Goal: Task Accomplishment & Management: Complete application form

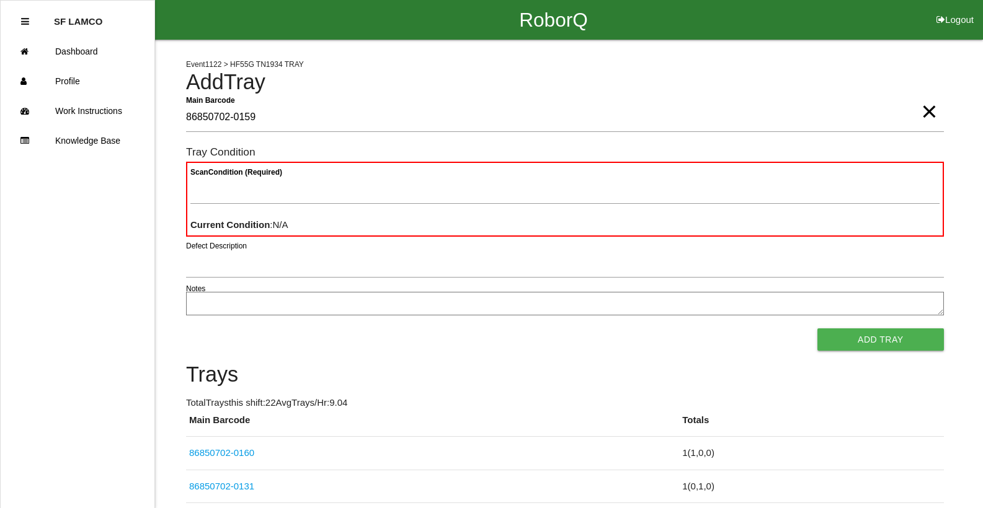
type Barcode "86850702-0159"
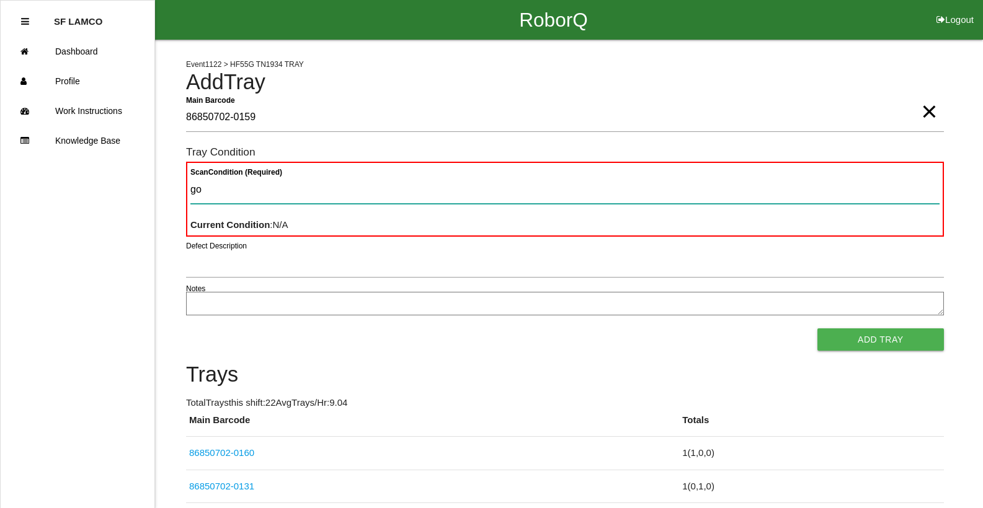
type Condition "goo"
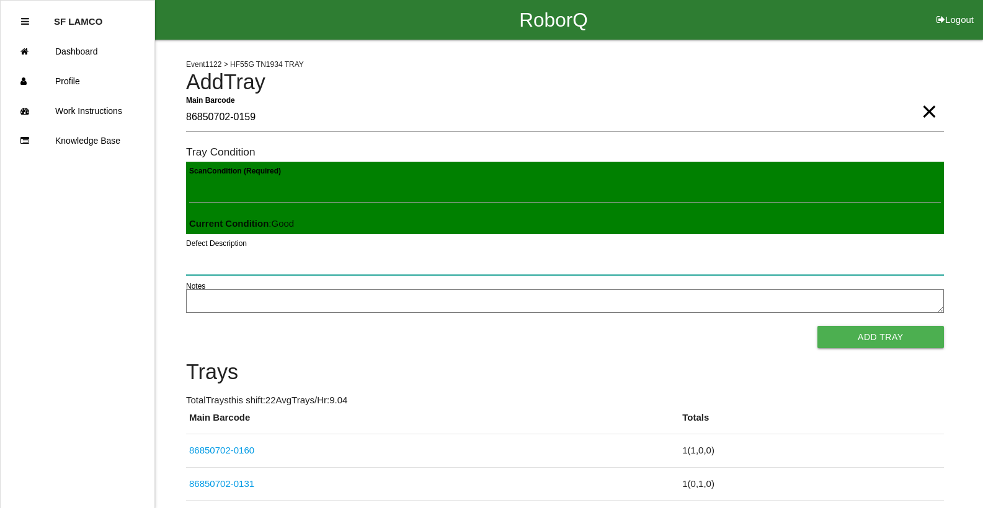
click at [817, 326] on button "Add Tray" at bounding box center [880, 337] width 126 height 22
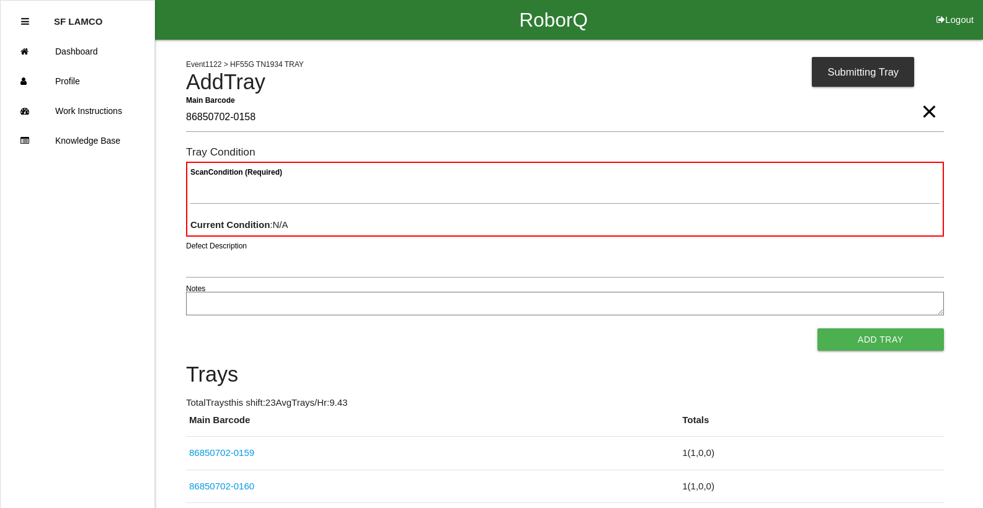
type Barcode "86850702-0158"
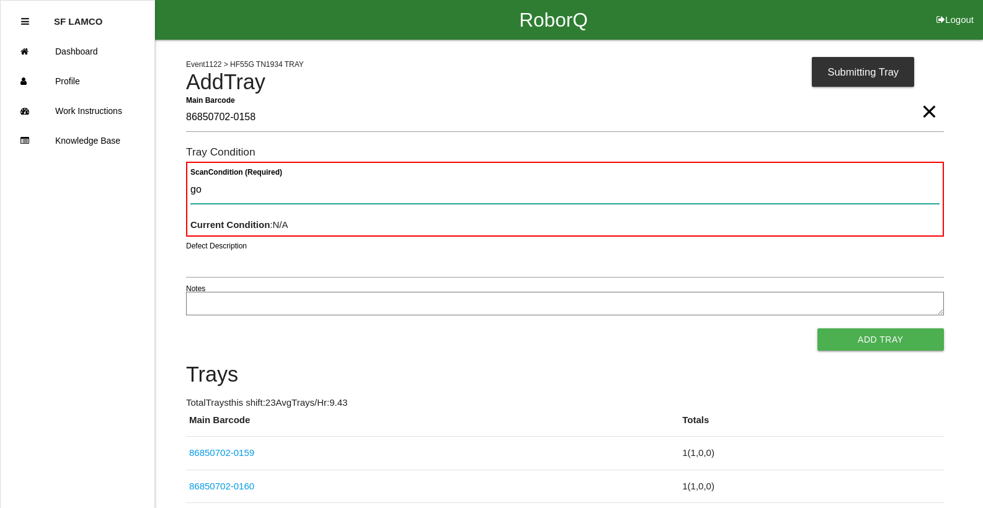
type Condition "goo"
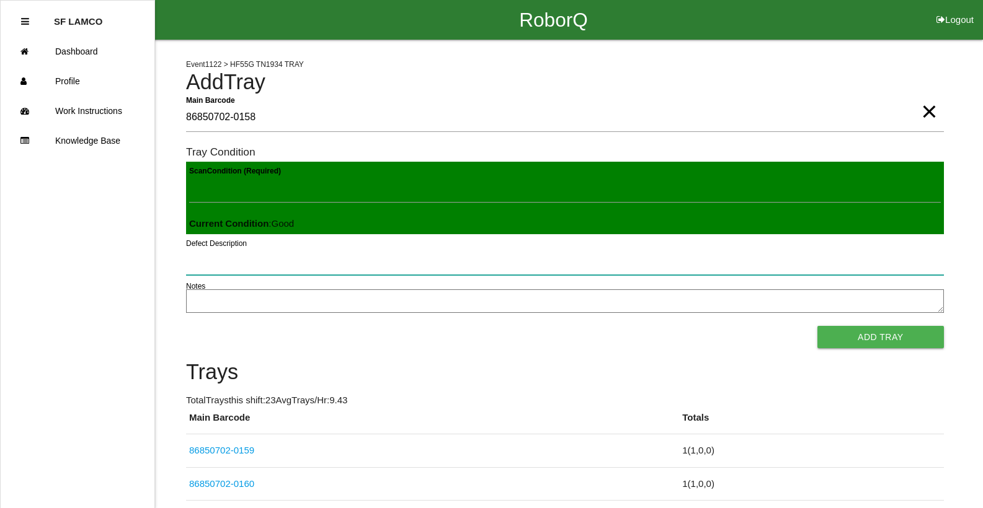
click at [817, 326] on button "Add Tray" at bounding box center [880, 337] width 126 height 22
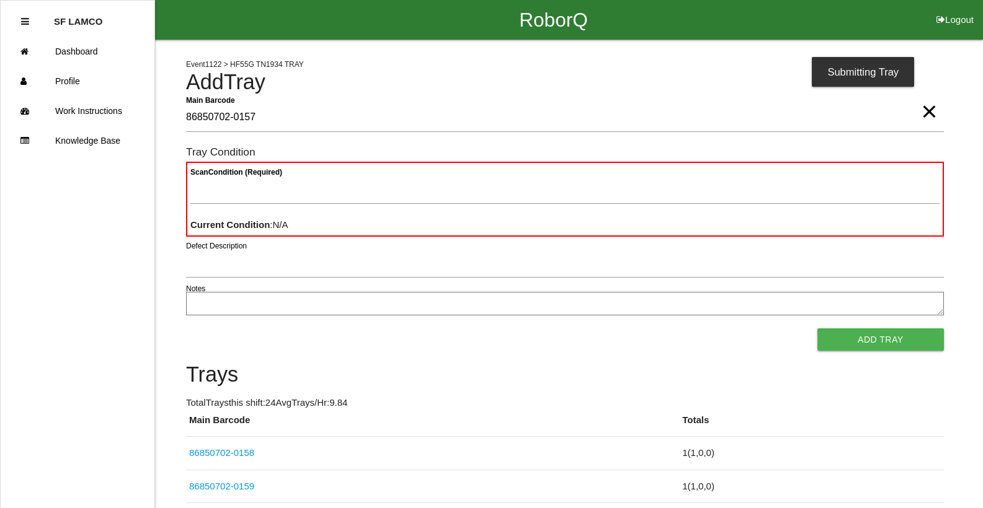
type Barcode "86850702-0157"
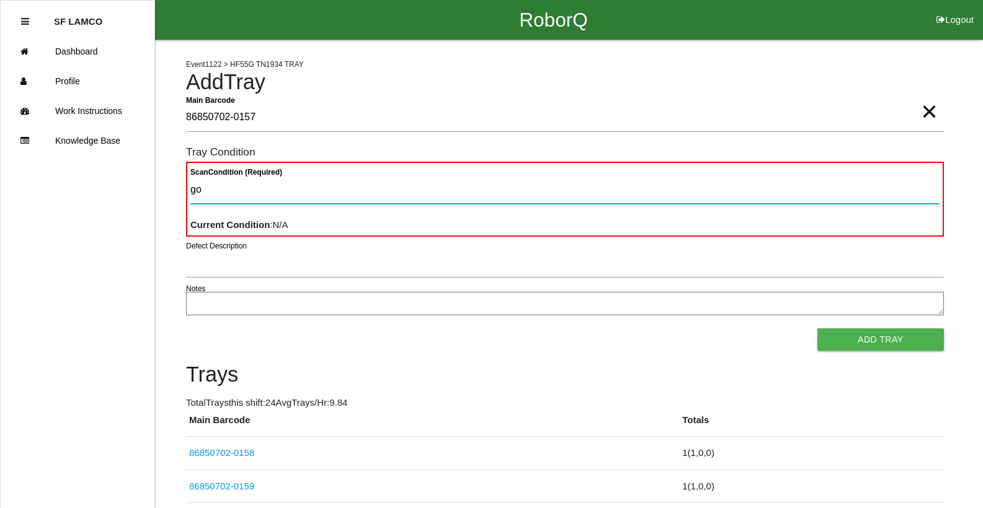
type Condition "goo"
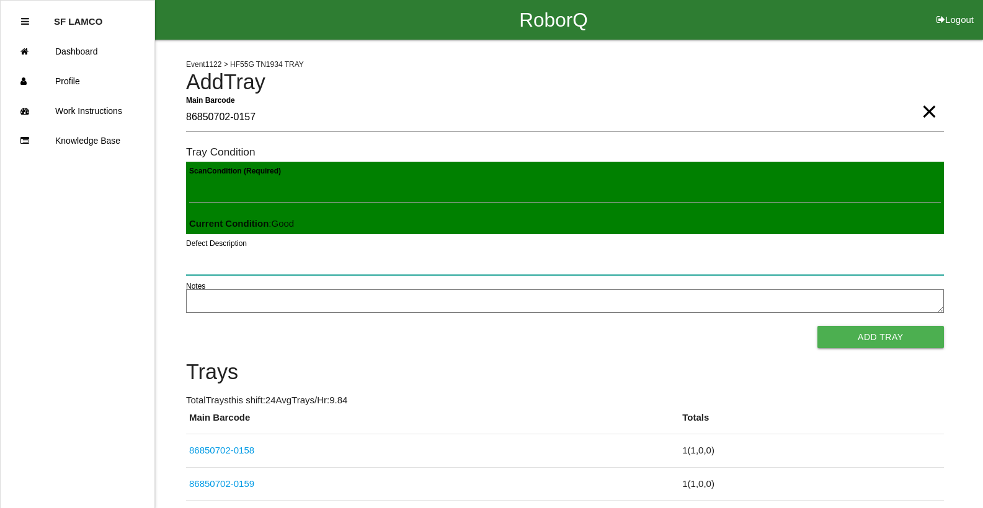
click at [817, 326] on button "Add Tray" at bounding box center [880, 337] width 126 height 22
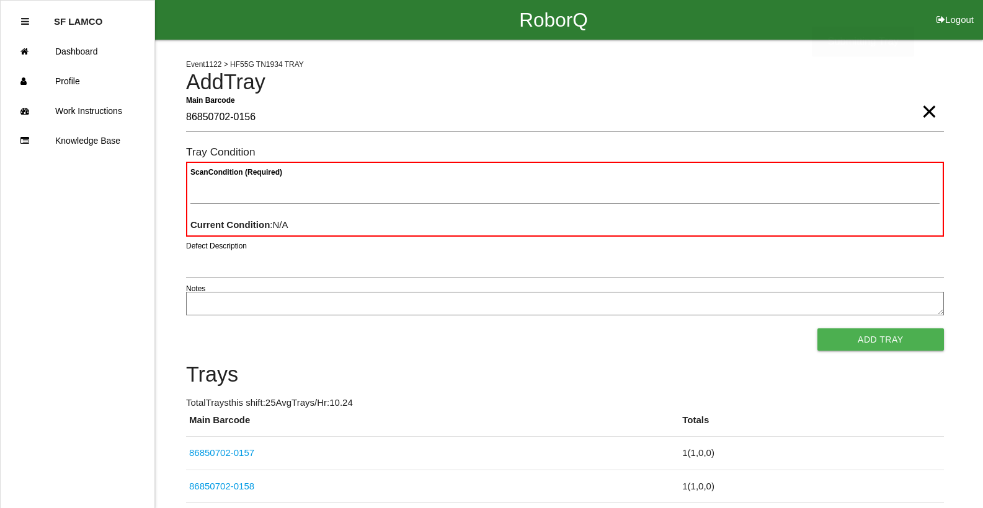
type Barcode "86850702-0156"
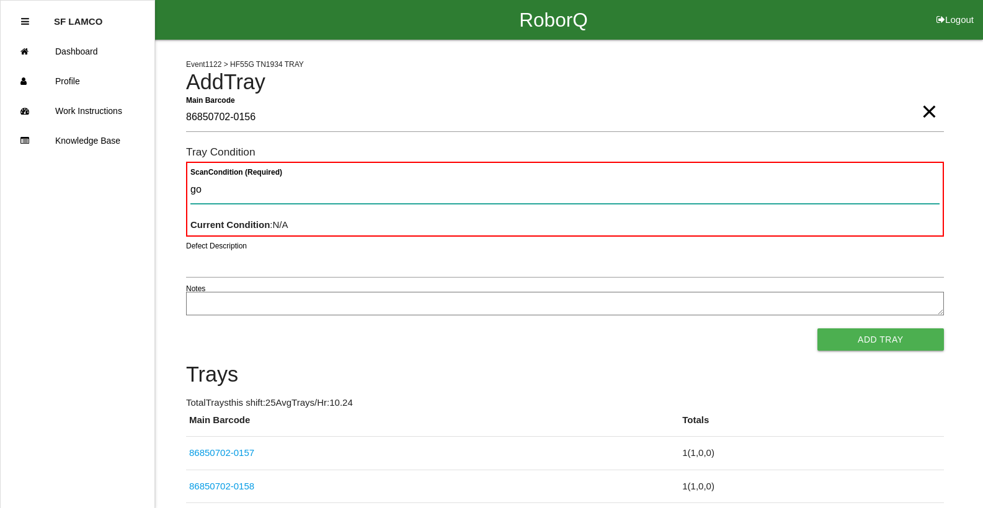
type Condition "goo"
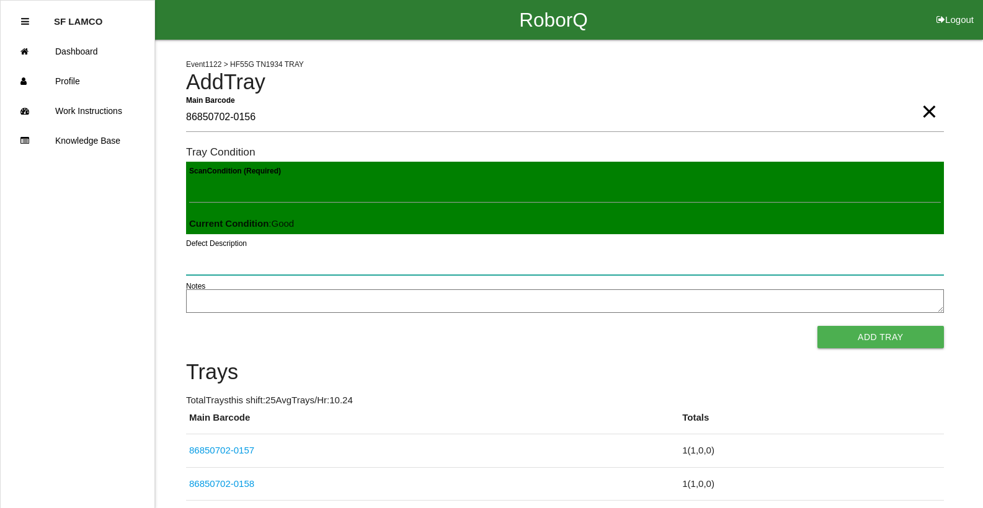
click at [817, 326] on button "Add Tray" at bounding box center [880, 337] width 126 height 22
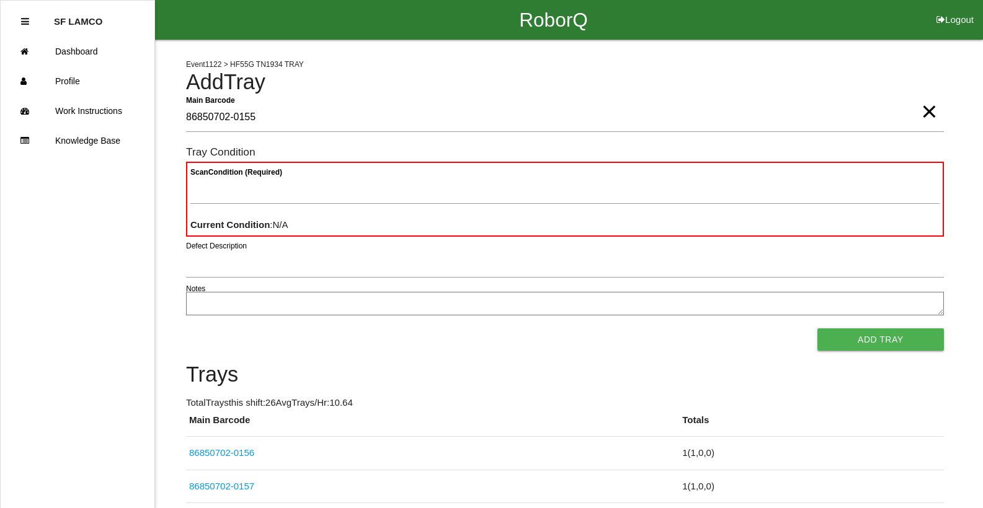
type Barcode "86850702-0155"
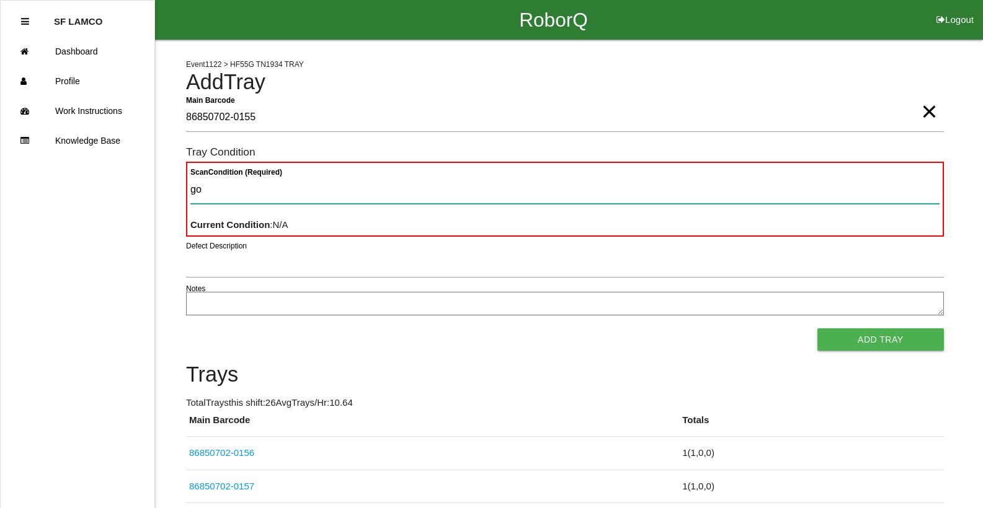
type Condition "goo"
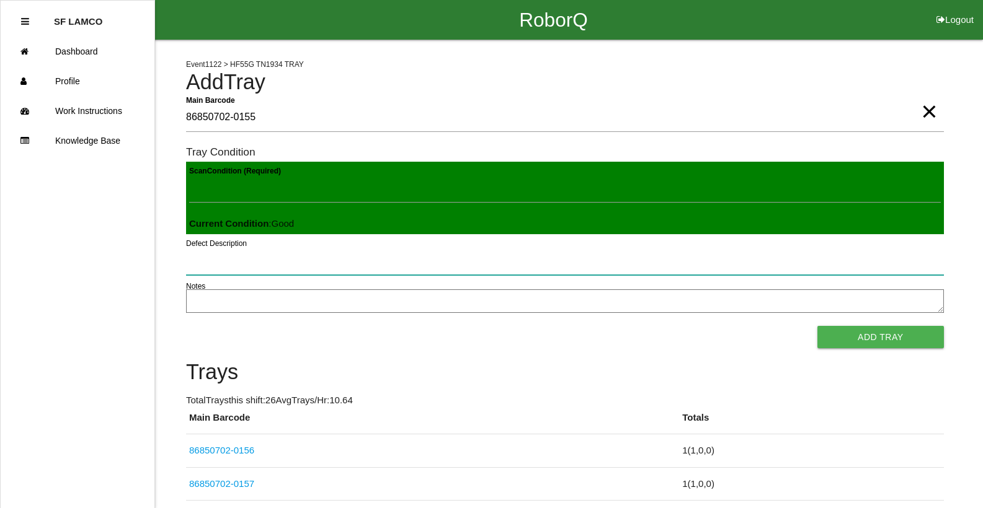
click at [817, 326] on button "Add Tray" at bounding box center [880, 337] width 126 height 22
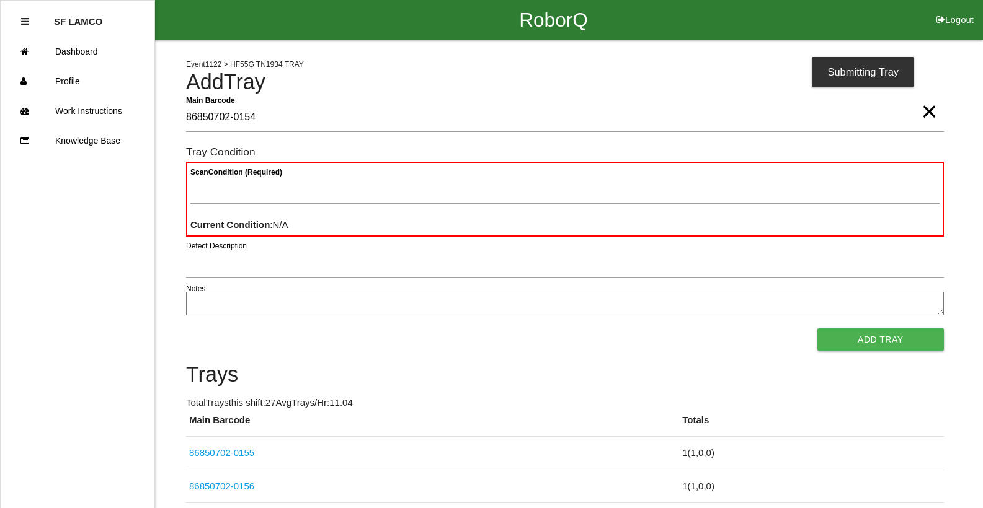
type Barcode "86850702-0154"
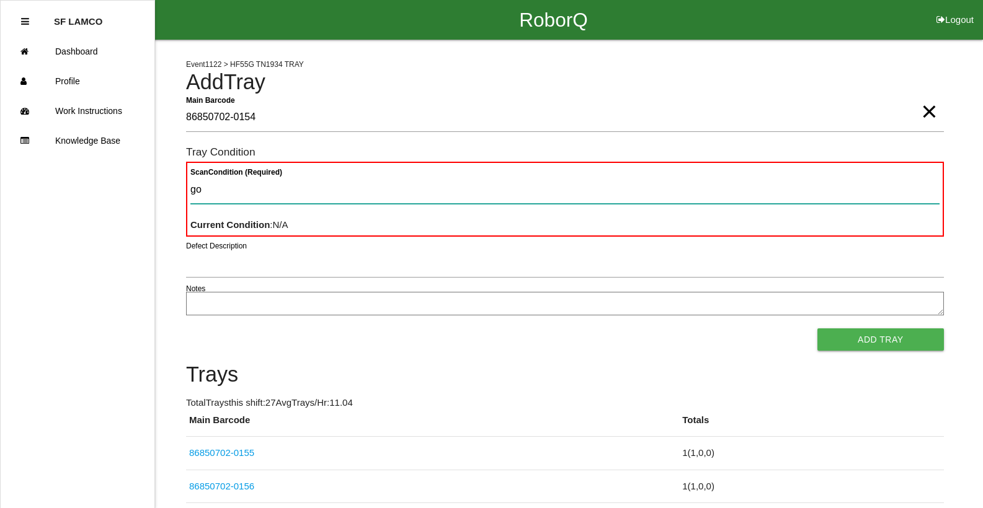
type Condition "goo"
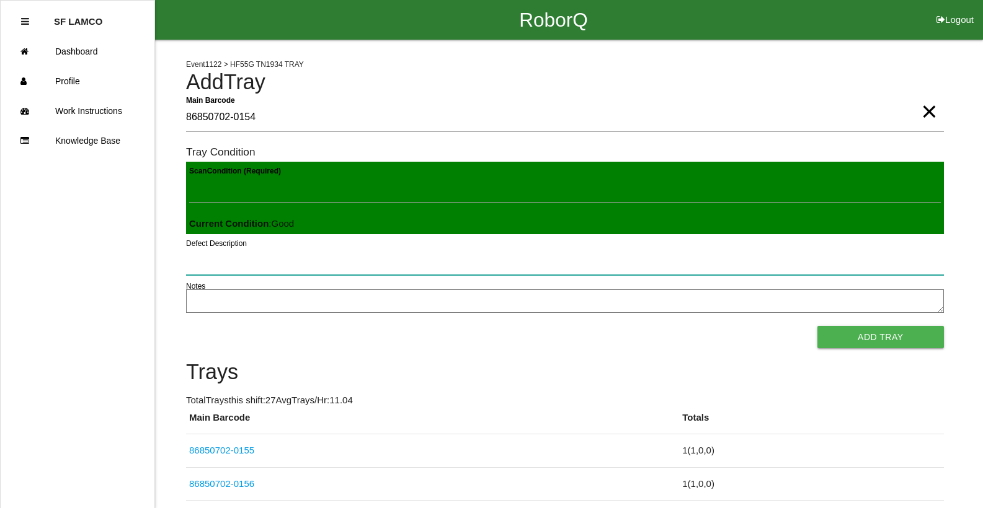
click at [817, 326] on button "Add Tray" at bounding box center [880, 337] width 126 height 22
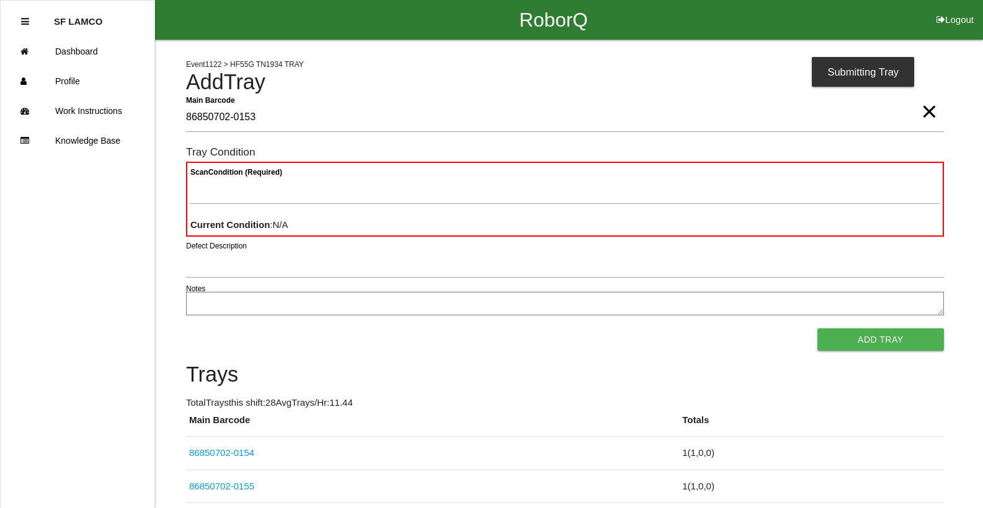
type Barcode "86850702-0153"
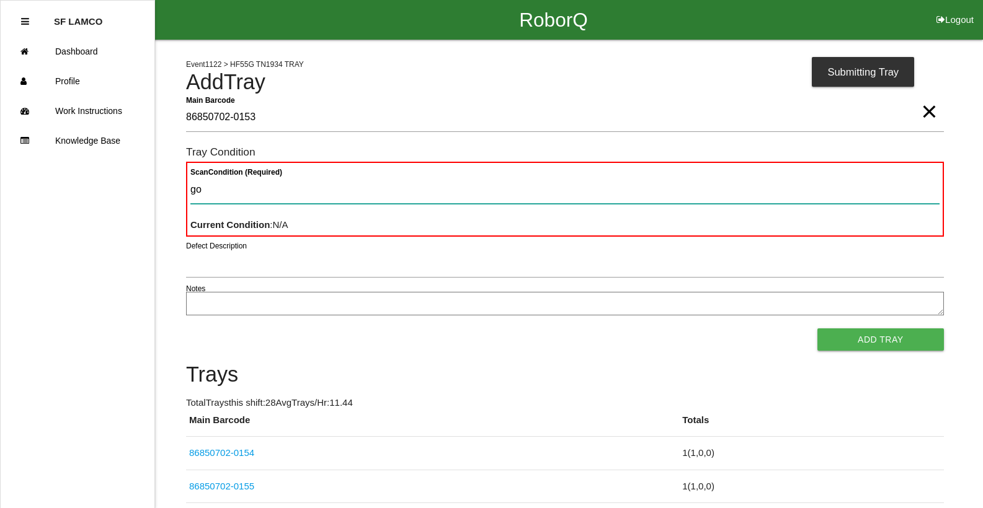
type Condition "goo"
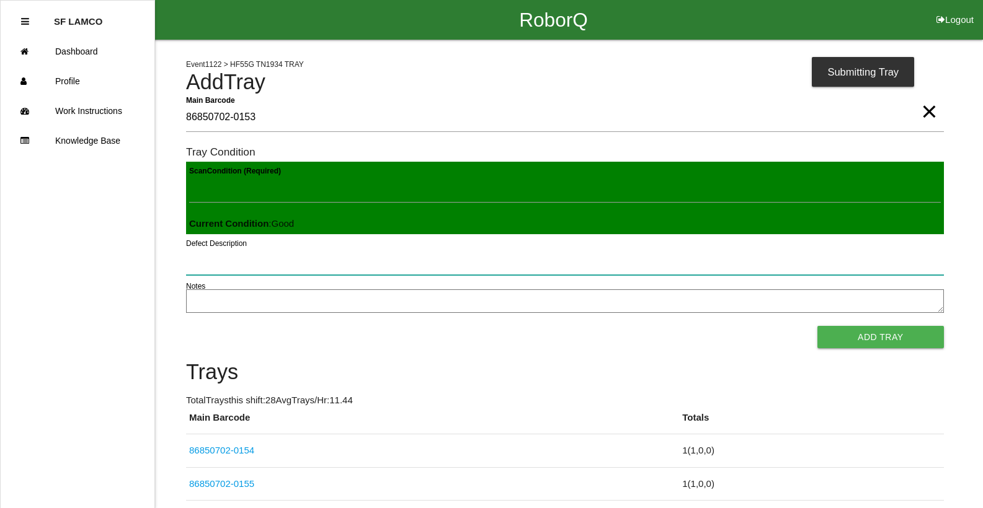
click at [817, 326] on button "Add Tray" at bounding box center [880, 337] width 126 height 22
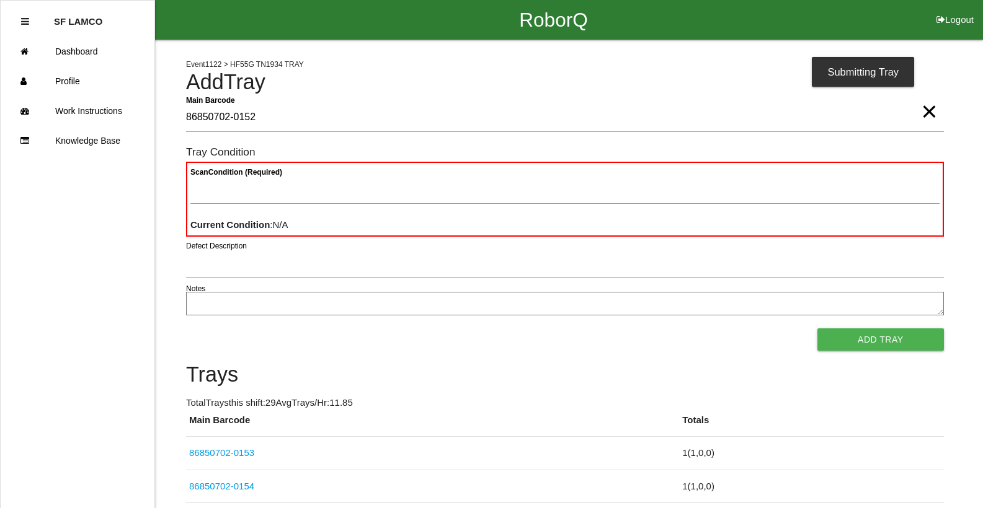
type Barcode "86850702-0152"
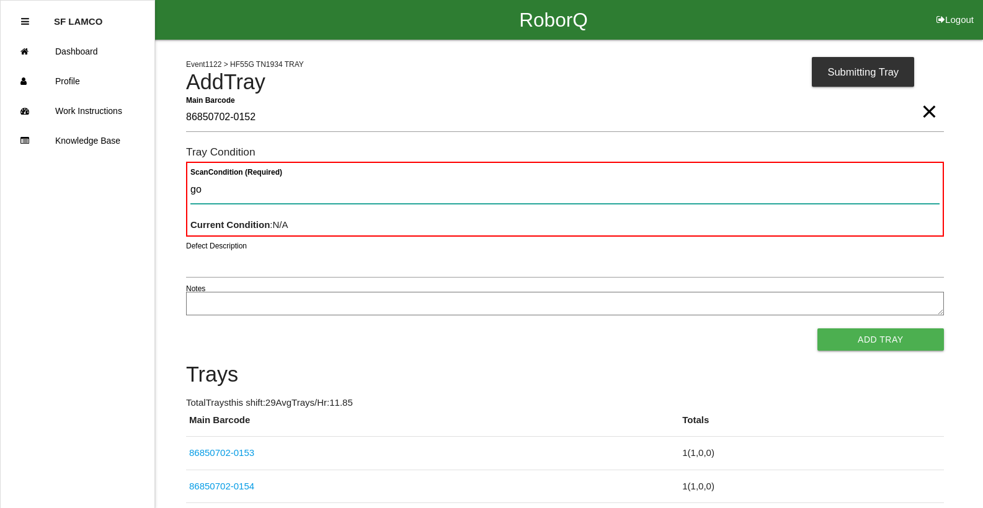
type Condition "goo"
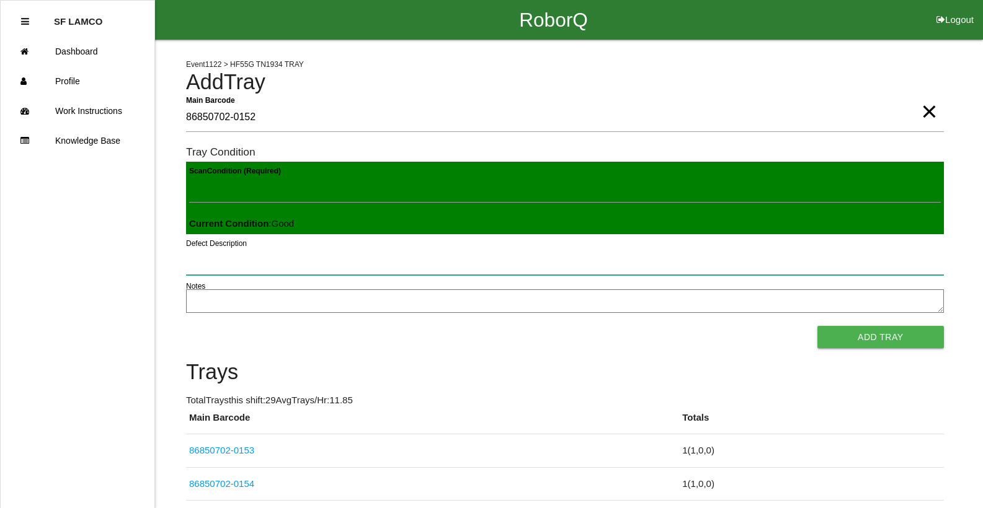
click at [817, 326] on button "Add Tray" at bounding box center [880, 337] width 126 height 22
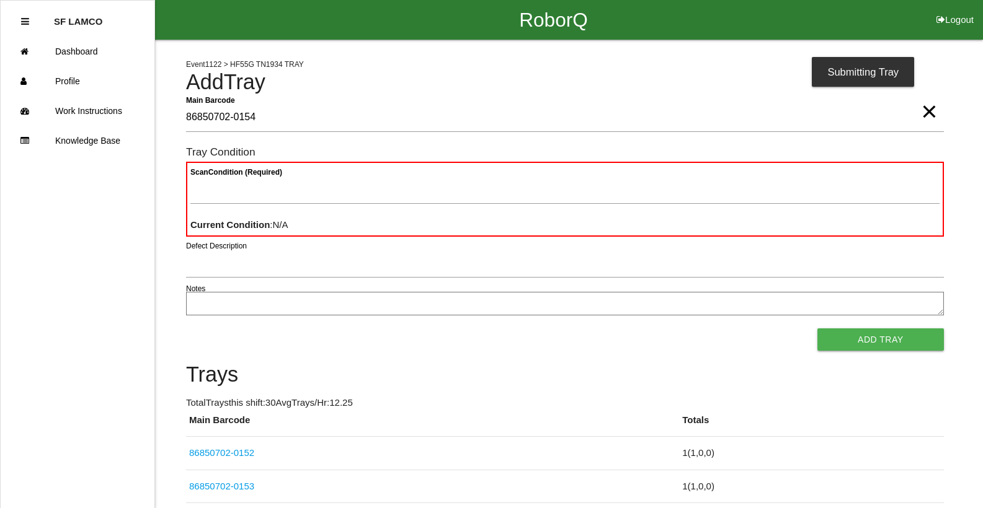
type Barcode "86850702-0154"
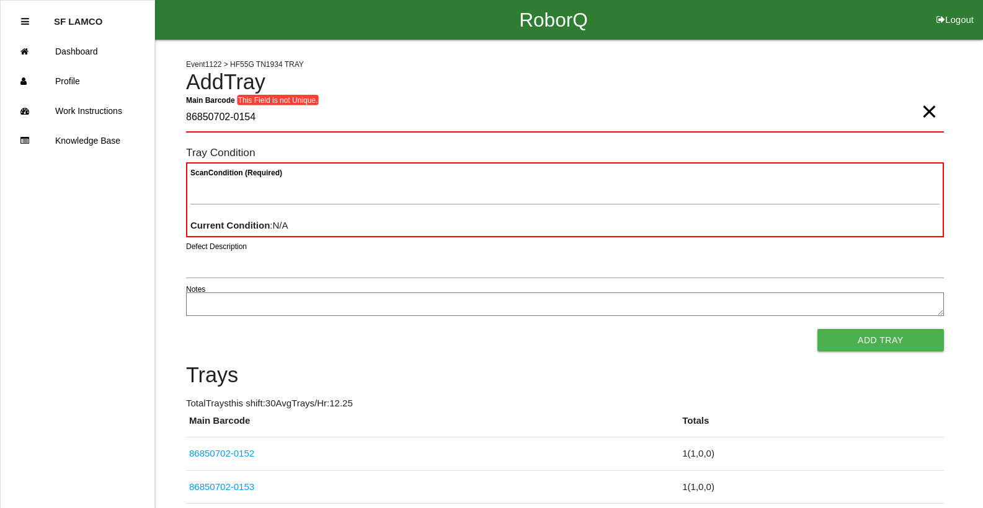
click at [925, 110] on span "×" at bounding box center [929, 99] width 16 height 25
click at [506, 110] on Barcode "Main Barcode" at bounding box center [564, 118] width 757 height 29
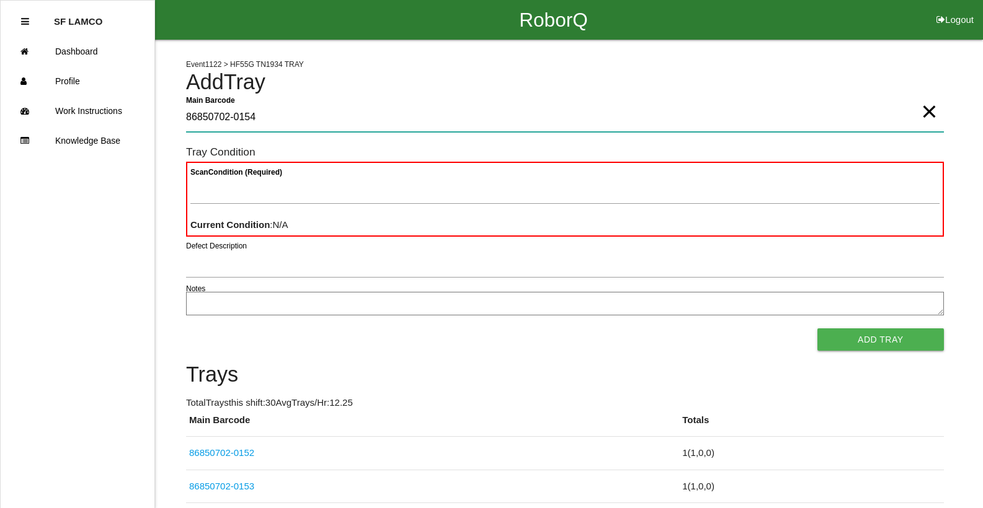
type Barcode "86850702-0154"
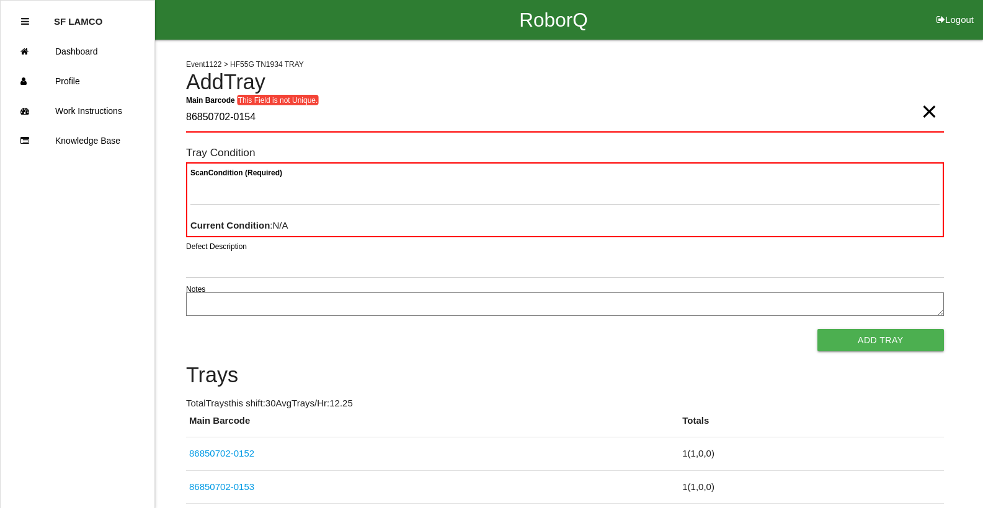
click at [921, 109] on span "×" at bounding box center [929, 99] width 16 height 25
click at [916, 113] on Barcode "Main Barcode" at bounding box center [564, 118] width 757 height 29
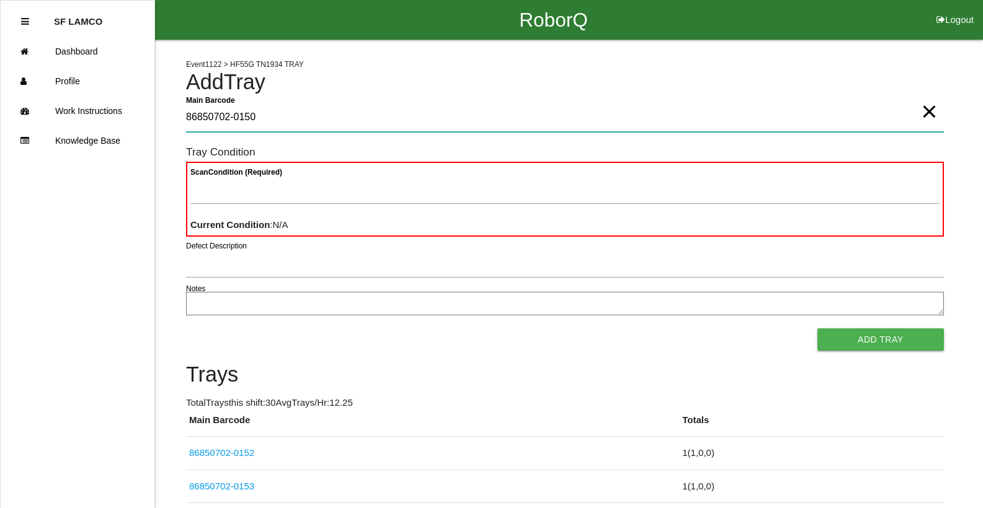
type Barcode "86850702-0150"
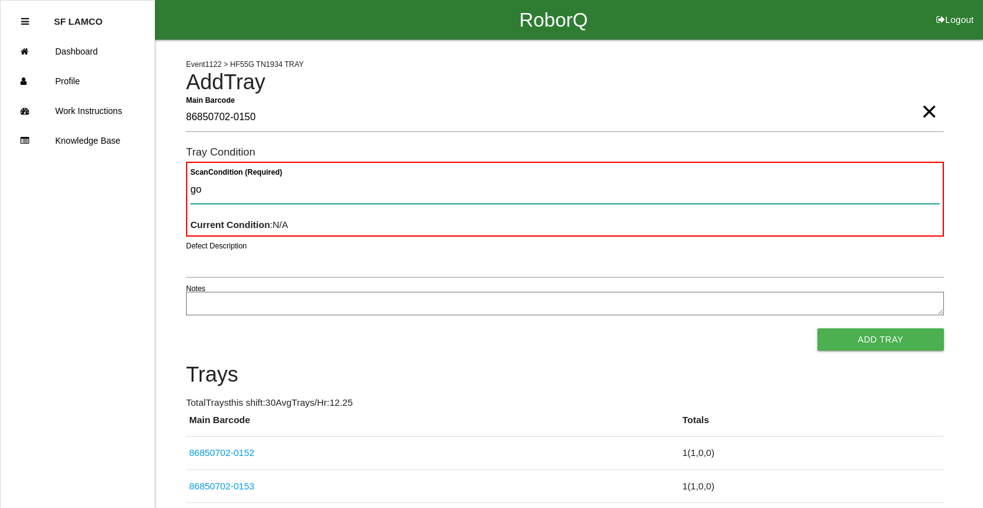
type Condition "goo"
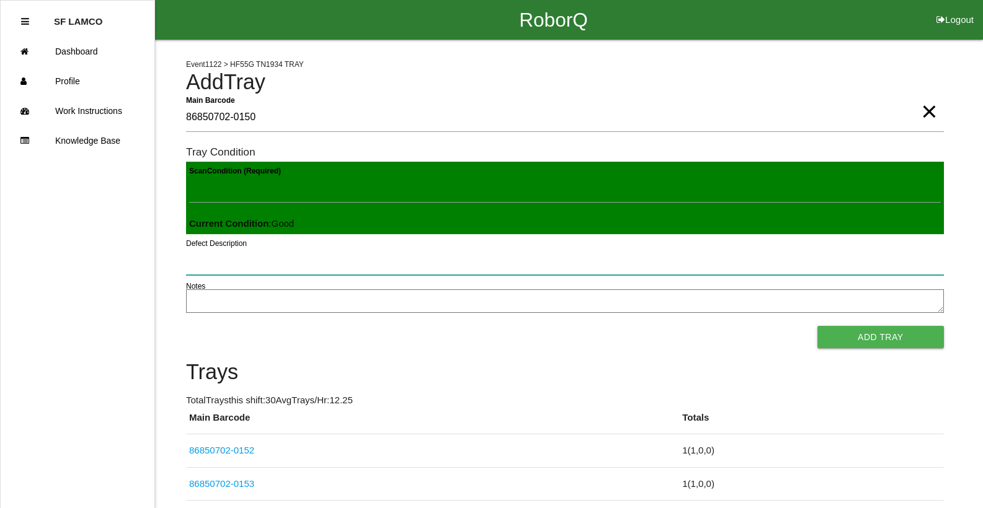
click at [817, 326] on button "Add Tray" at bounding box center [880, 337] width 126 height 22
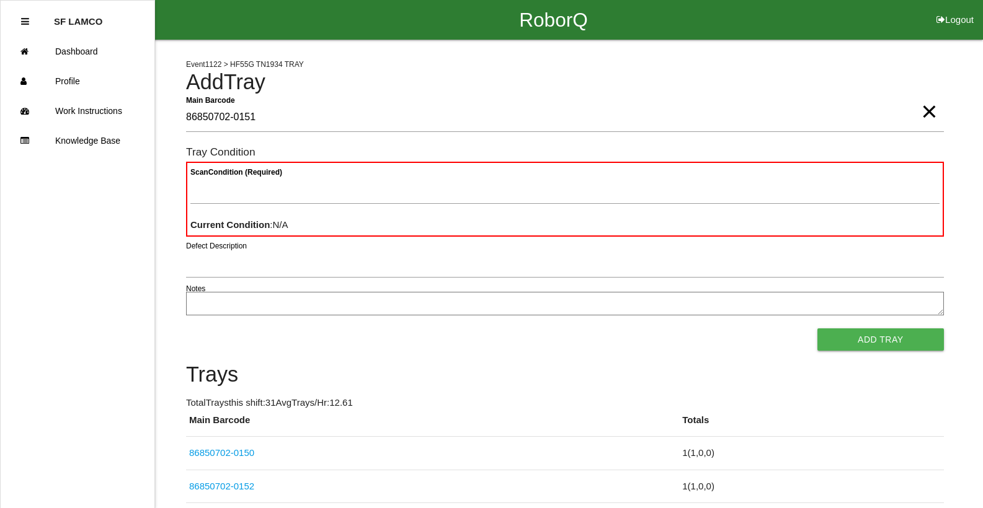
type Barcode "86850702-0151"
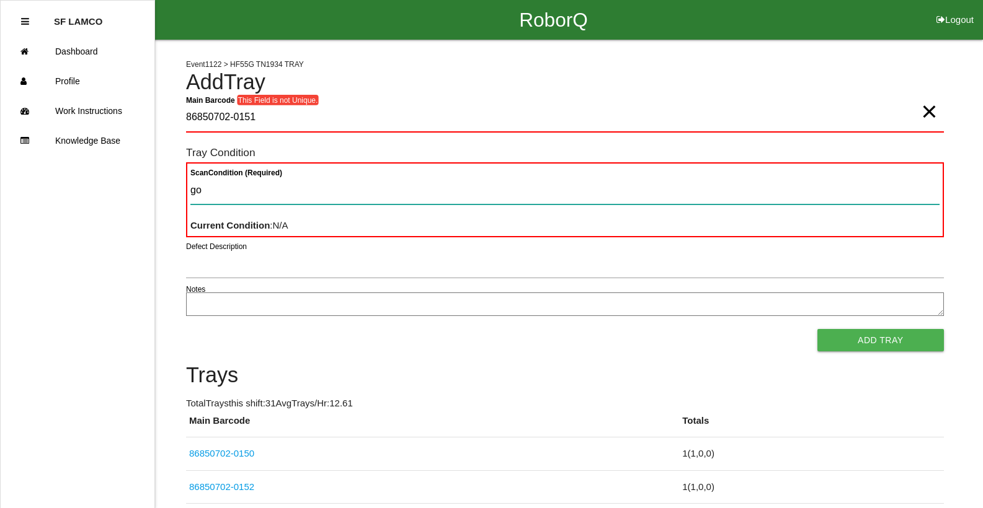
type Condition "goo"
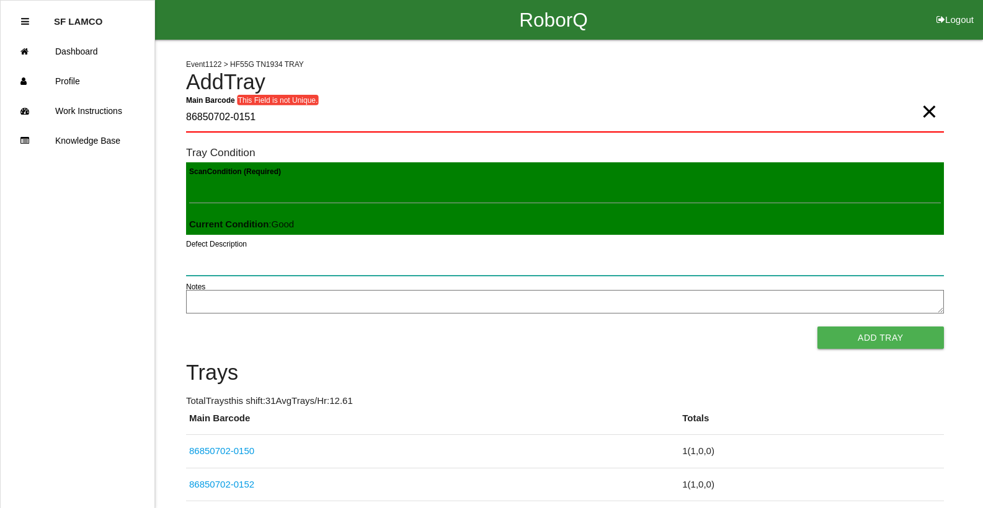
click at [817, 327] on button "Add Tray" at bounding box center [880, 338] width 126 height 22
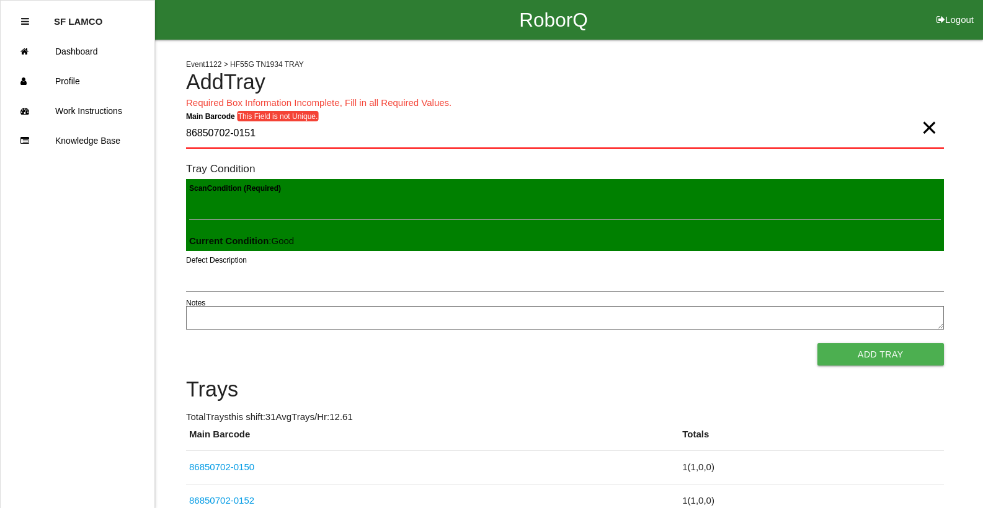
click at [933, 128] on span "×" at bounding box center [929, 115] width 16 height 25
click at [867, 131] on Barcode "Main Barcode" at bounding box center [564, 134] width 757 height 29
type Barcode "86850702-0150"
click at [930, 128] on span "×" at bounding box center [929, 115] width 16 height 25
click at [930, 132] on Barcode "Main Barcode" at bounding box center [564, 134] width 757 height 29
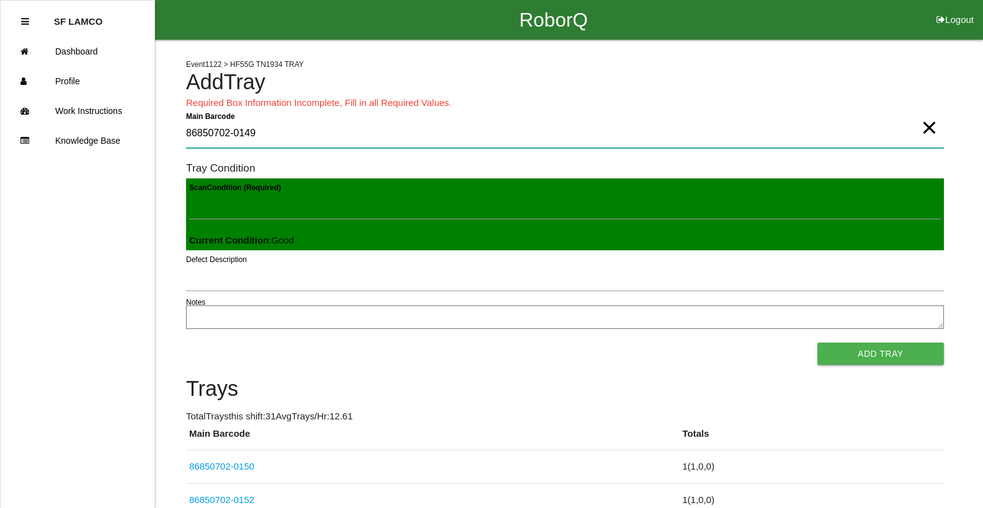
type Barcode "86850702-0149"
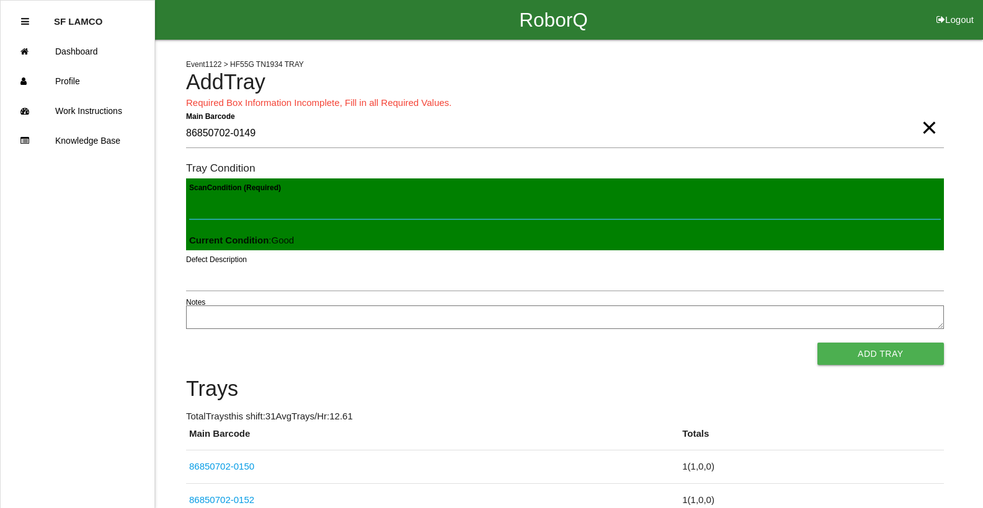
click at [817, 343] on button "Add Tray" at bounding box center [880, 354] width 126 height 22
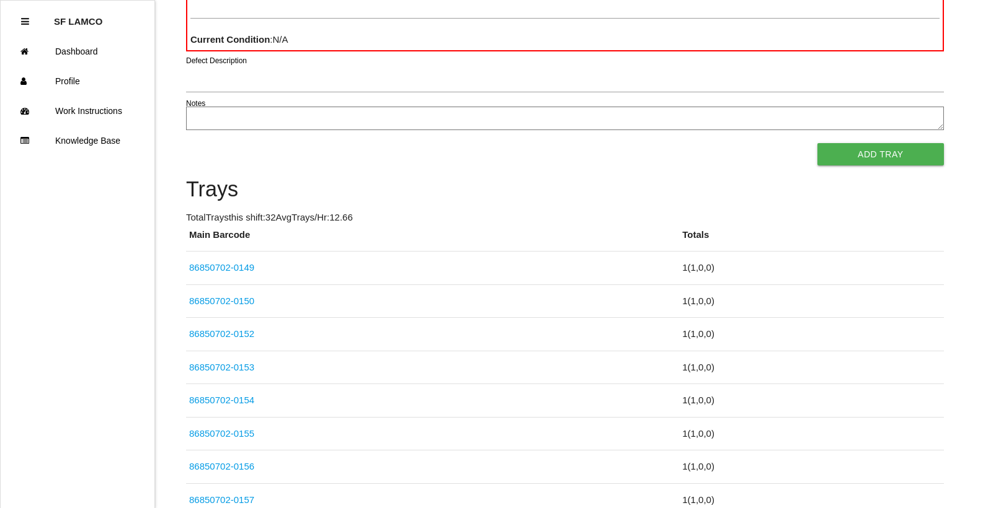
scroll to position [111, 0]
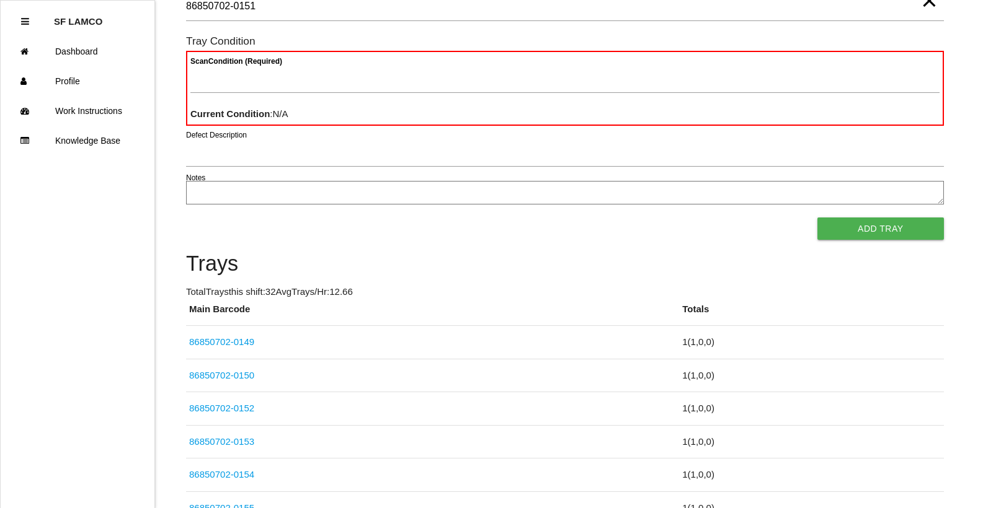
type Barcode "86850702-0151"
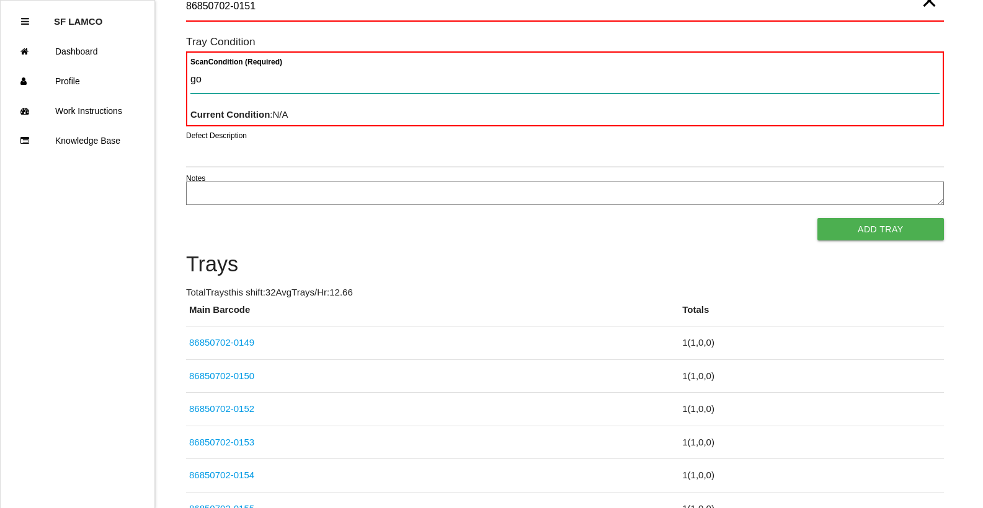
type Condition "goo"
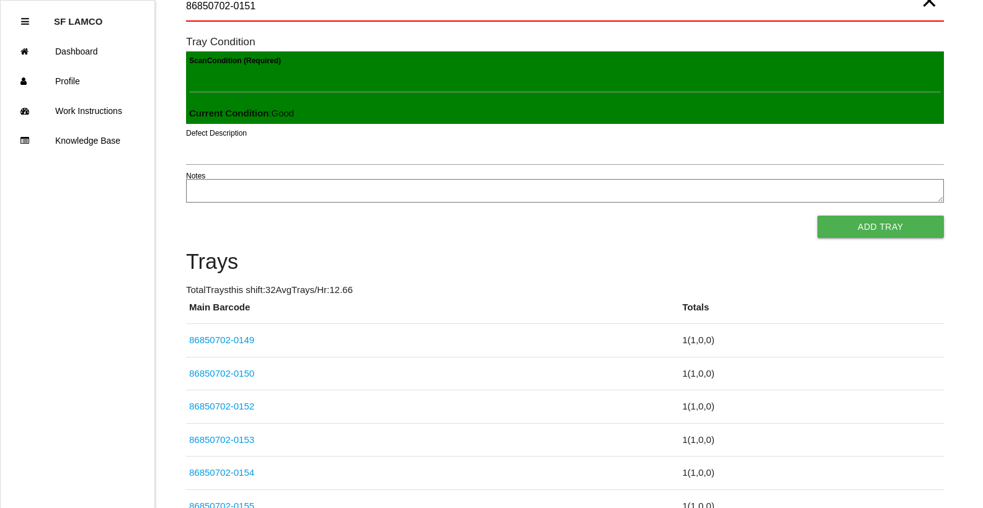
click at [817, 216] on button "Add Tray" at bounding box center [880, 227] width 126 height 22
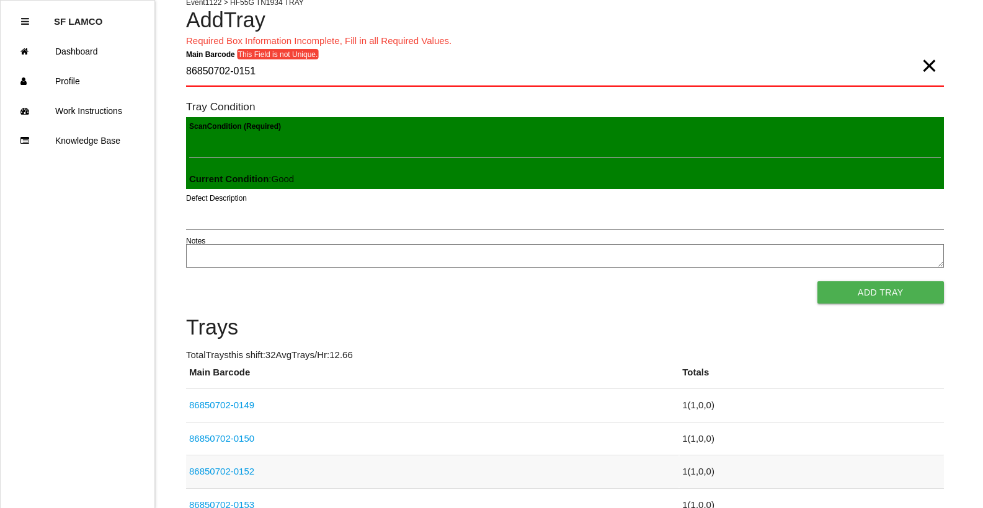
scroll to position [0, 0]
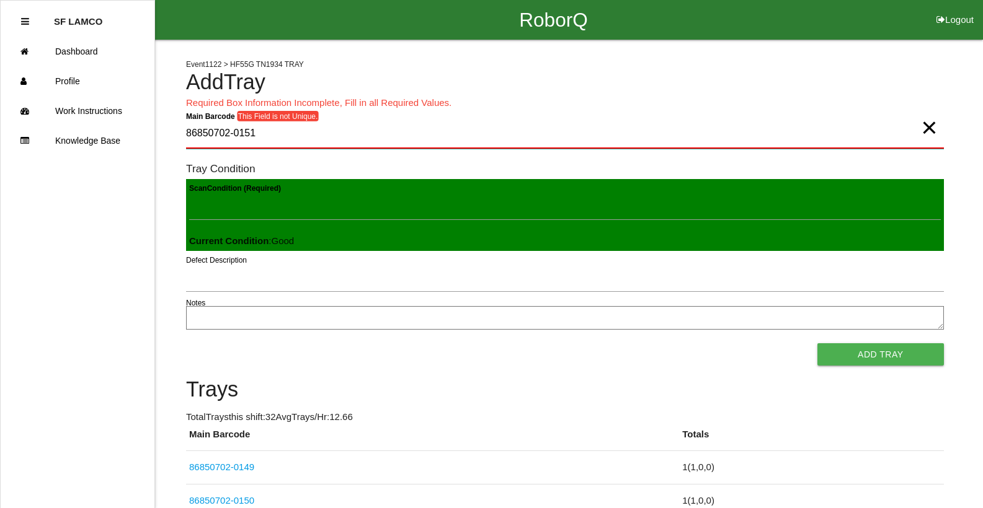
click at [252, 131] on Barcode "86850702-0151" at bounding box center [564, 134] width 757 height 29
click at [250, 130] on Barcode "86850702-0151" at bounding box center [564, 134] width 757 height 29
click at [252, 130] on Barcode "86850702-0151" at bounding box center [564, 134] width 757 height 29
click at [254, 131] on Barcode "86850702-0151" at bounding box center [564, 134] width 757 height 29
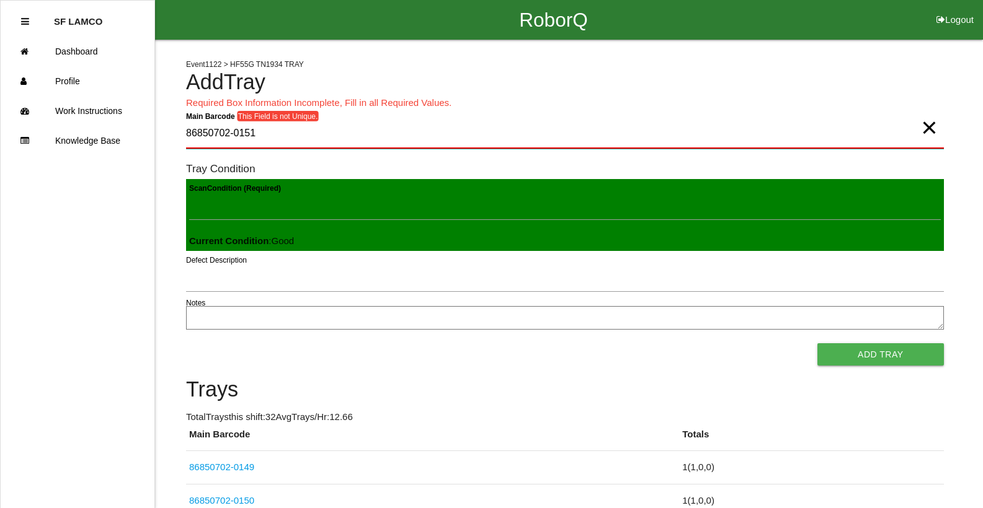
click at [254, 131] on Barcode "86850702-0151" at bounding box center [564, 134] width 757 height 29
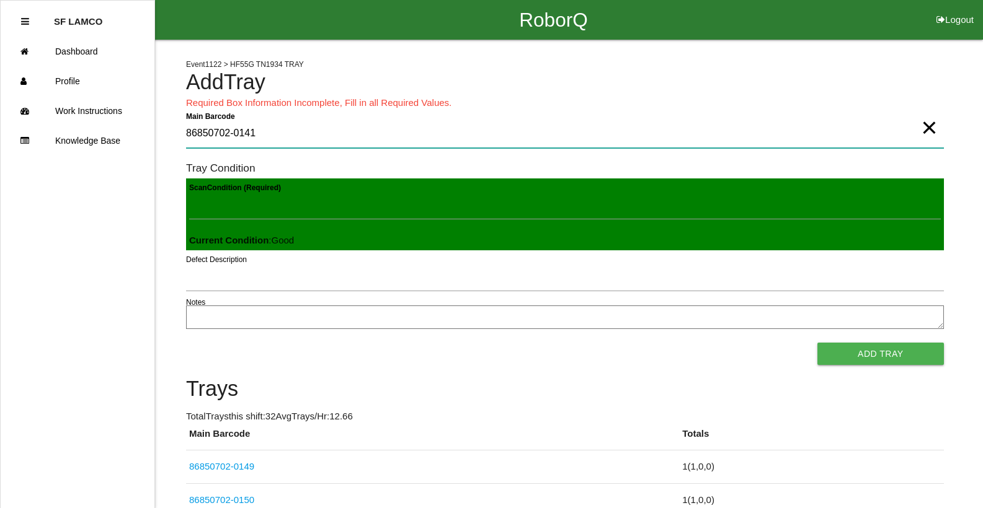
type Barcode "86850702-0141"
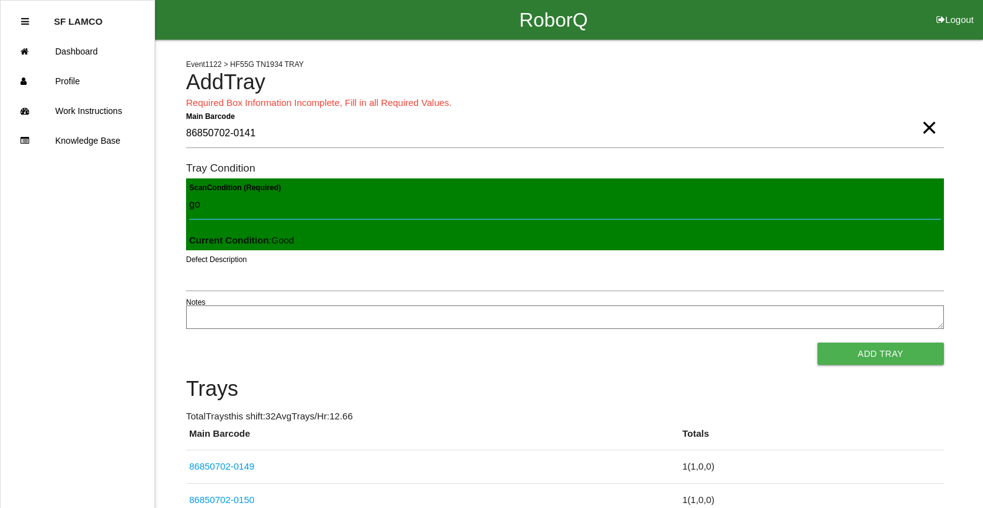
type Condition "goo"
click at [817, 343] on button "Add Tray" at bounding box center [880, 354] width 126 height 22
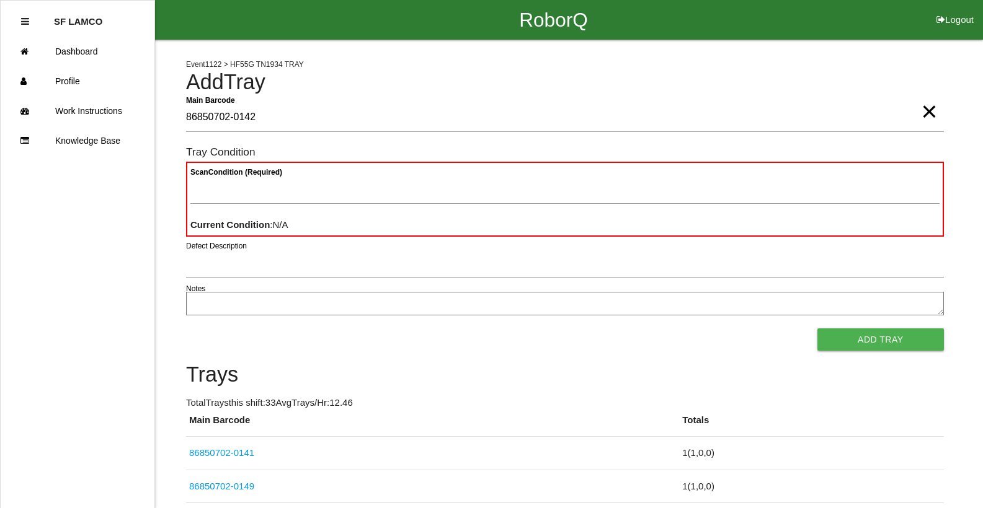
type Barcode "86850702-0142"
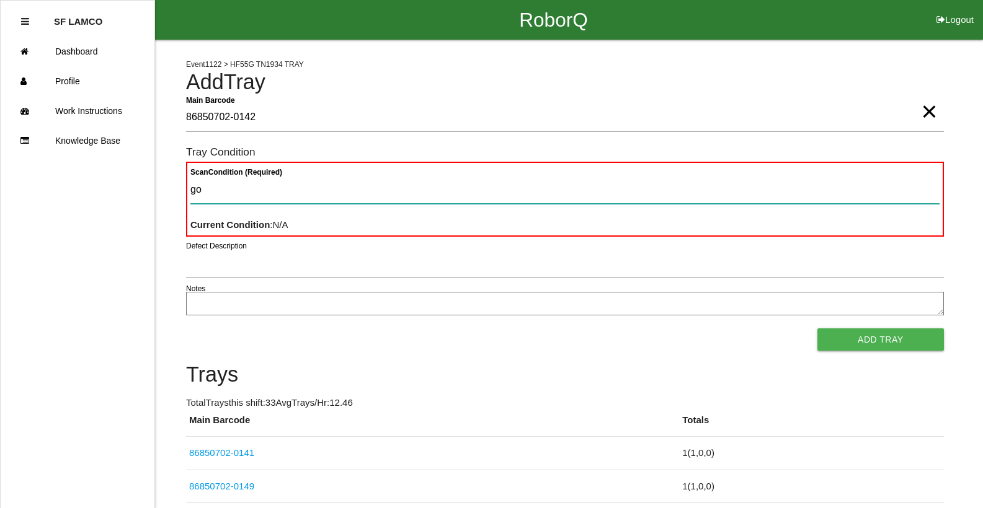
type Condition "goo"
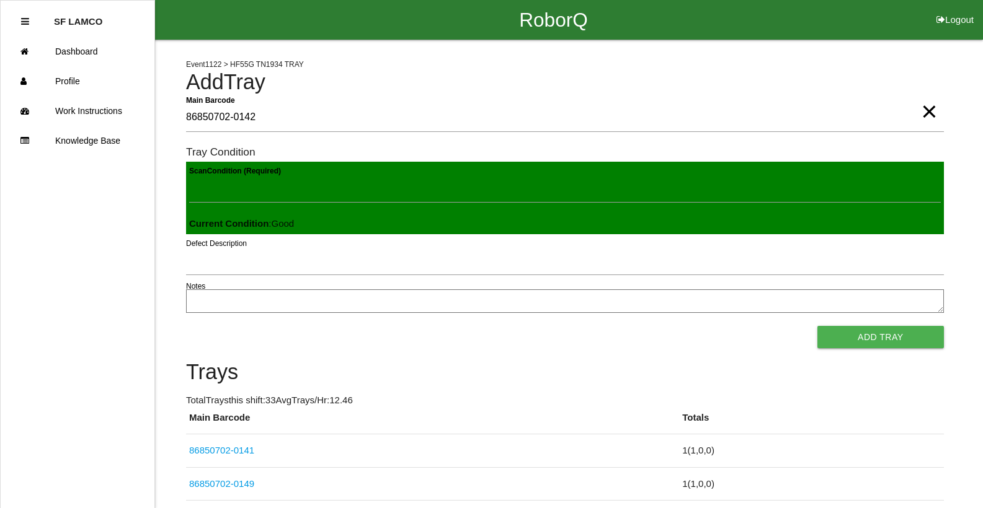
click at [817, 326] on button "Add Tray" at bounding box center [880, 337] width 126 height 22
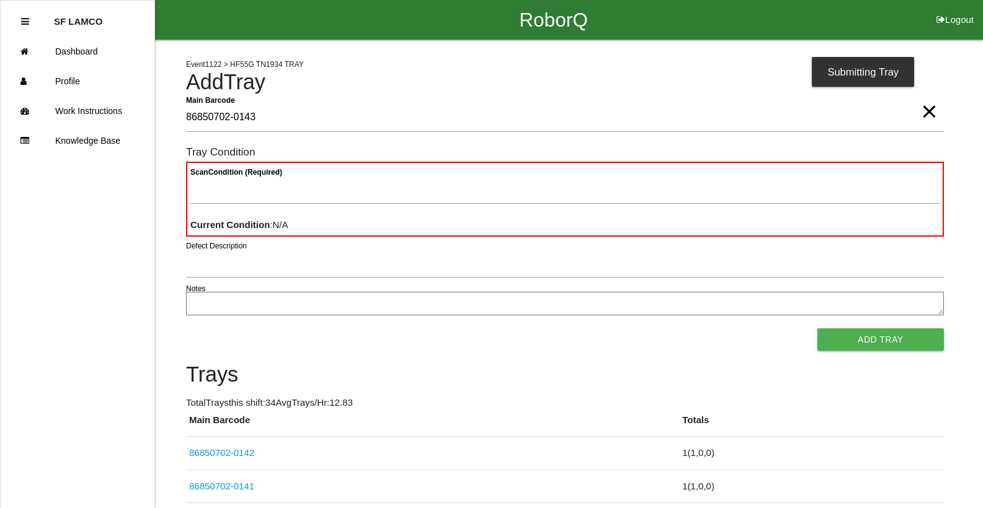
type Barcode "86850702-0143"
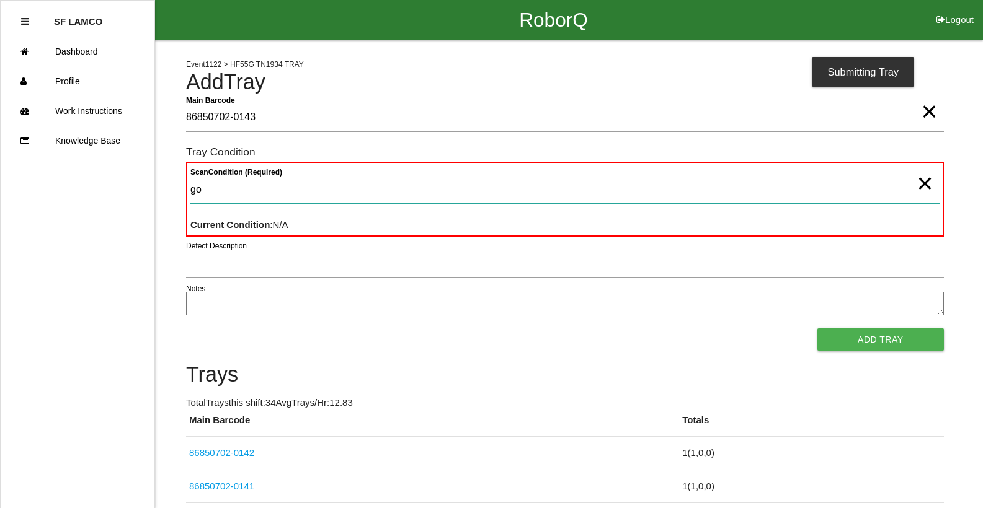
type Condition "goo"
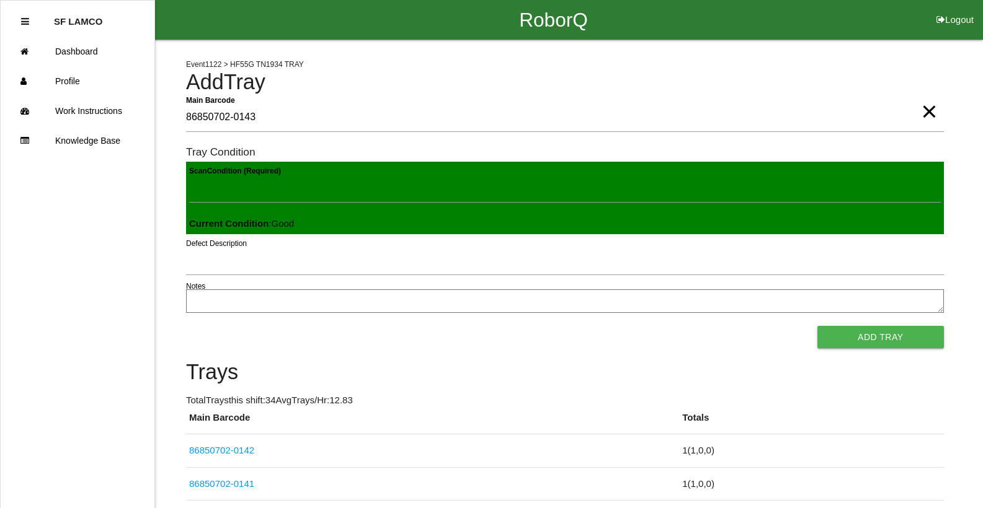
click at [817, 326] on button "Add Tray" at bounding box center [880, 337] width 126 height 22
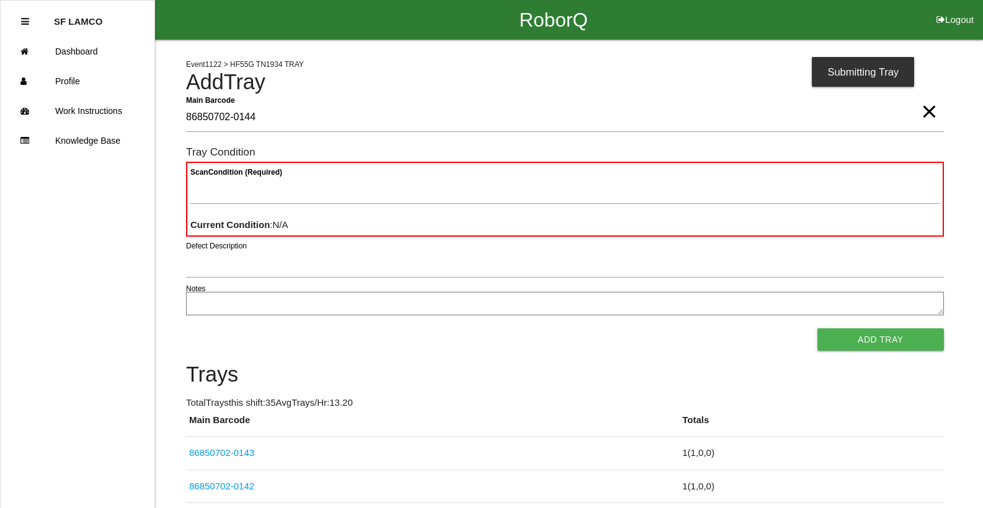
type Barcode "86850702-0144"
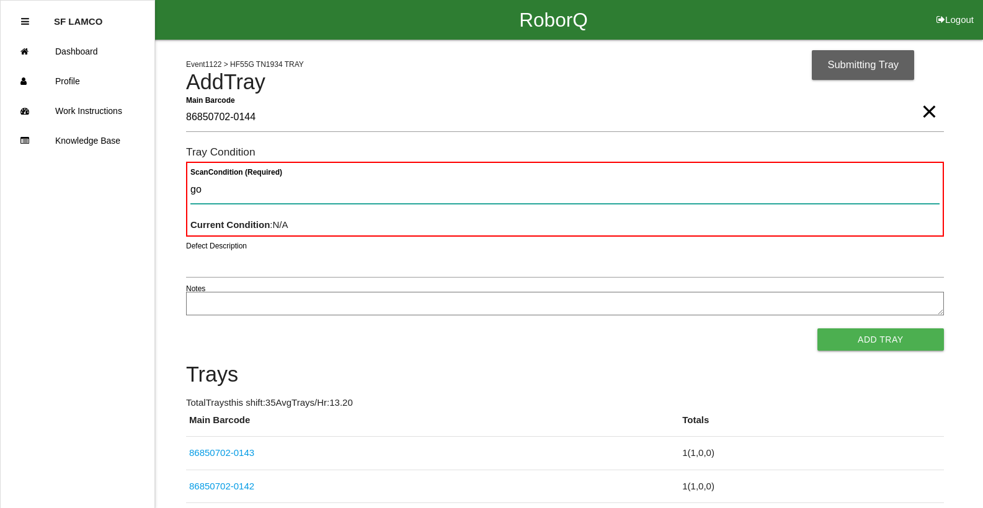
type Condition "goo"
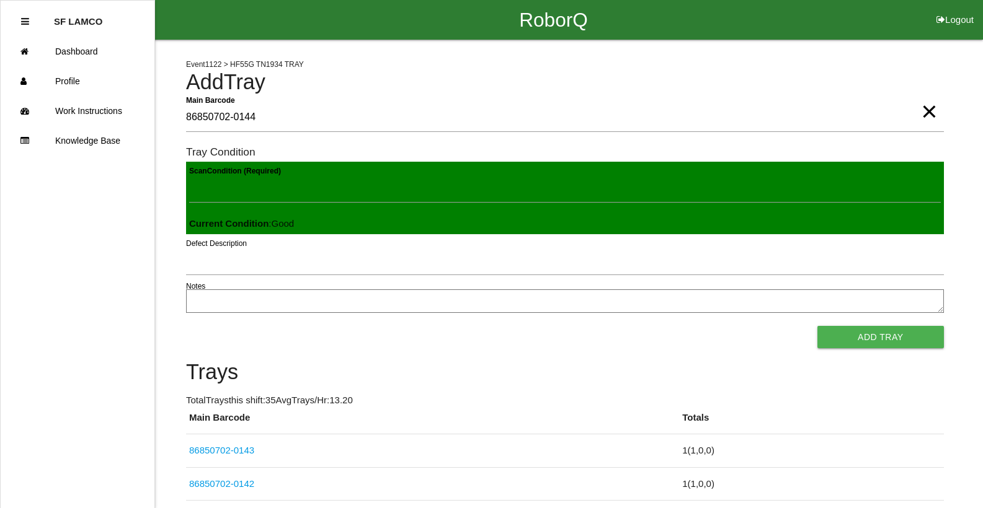
click at [817, 326] on button "Add Tray" at bounding box center [880, 337] width 126 height 22
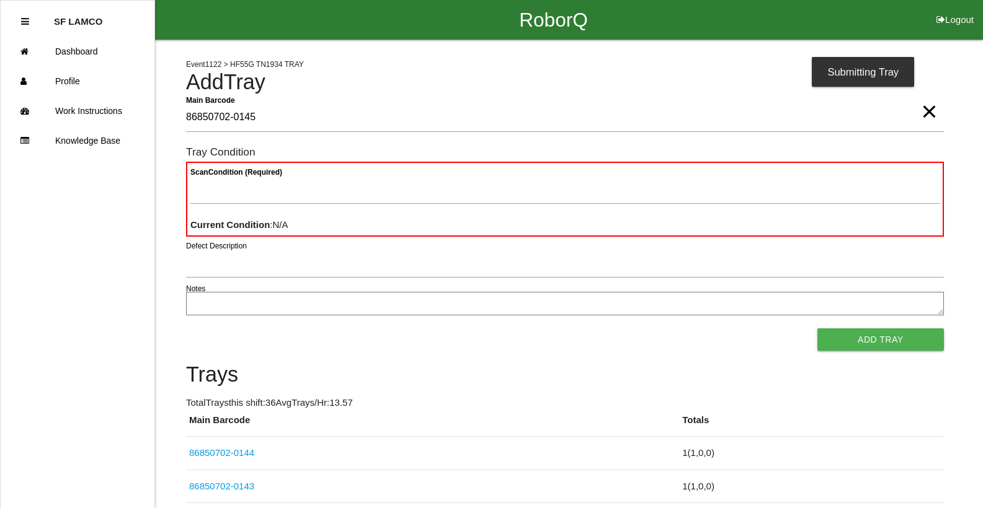
type Barcode "86850702-0145"
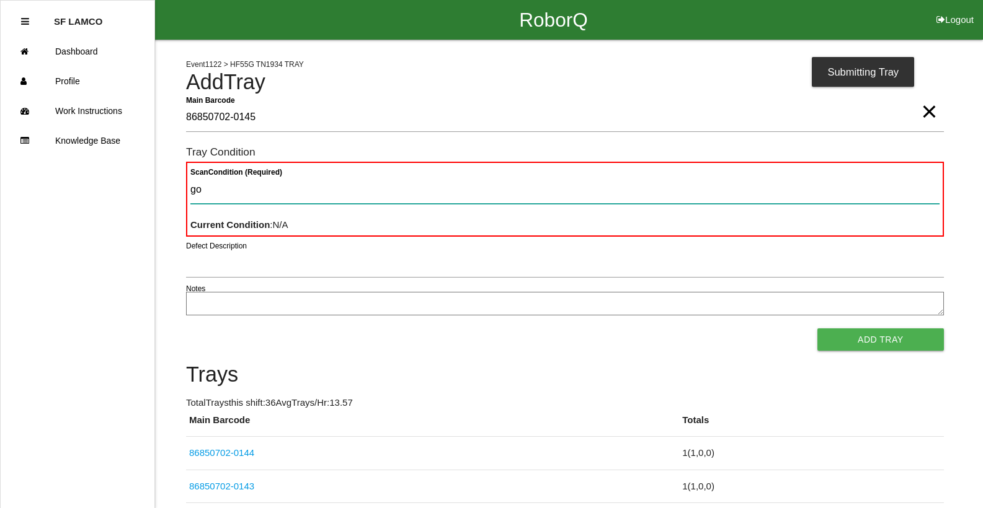
type Condition "goo"
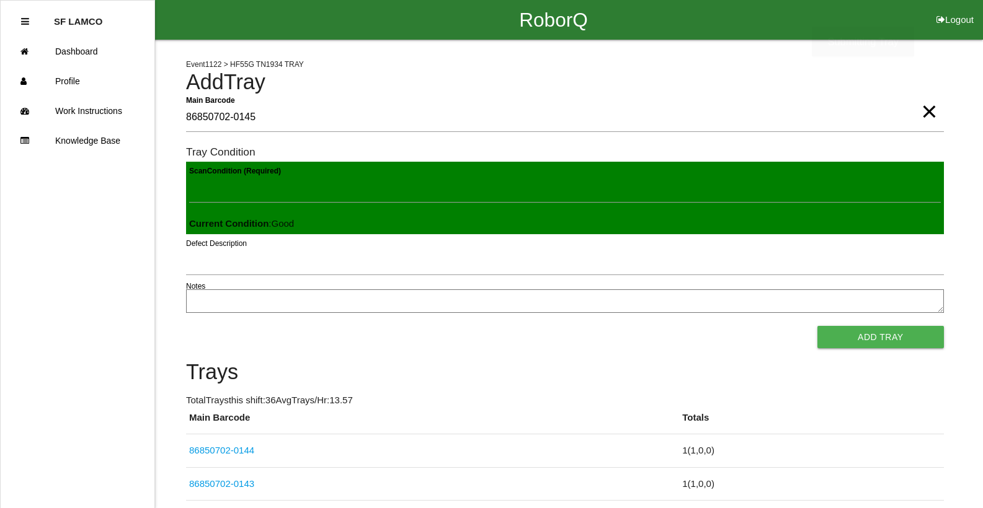
click at [817, 326] on button "Add Tray" at bounding box center [880, 337] width 126 height 22
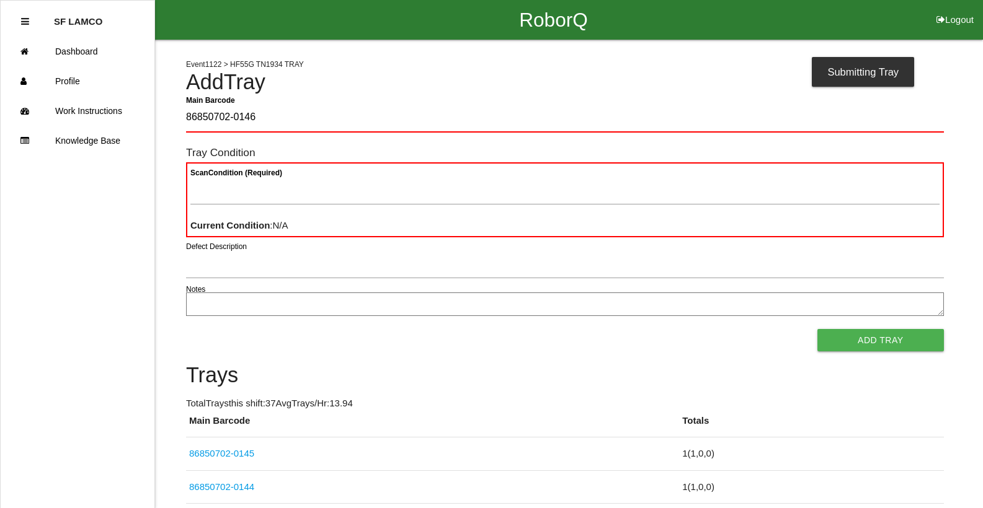
type Barcode "86850702-0146"
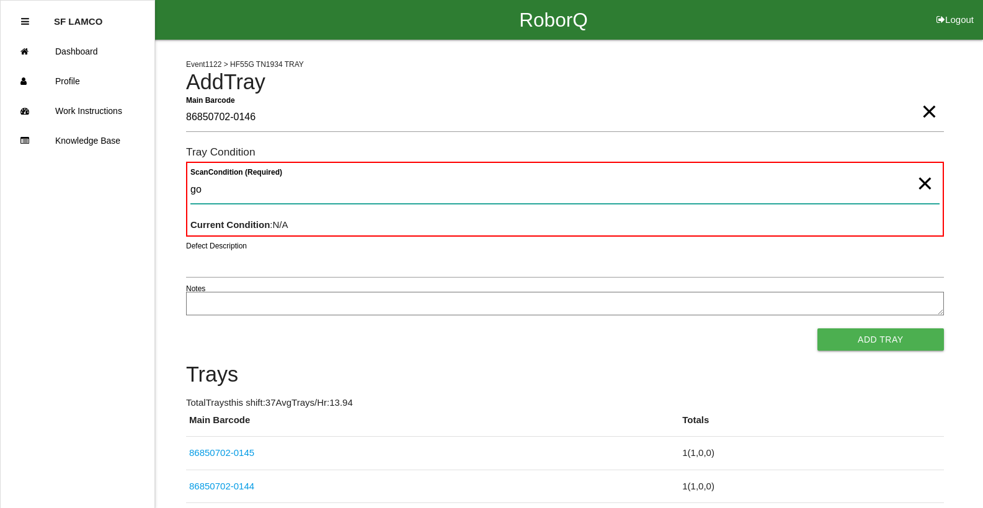
type Condition "goo"
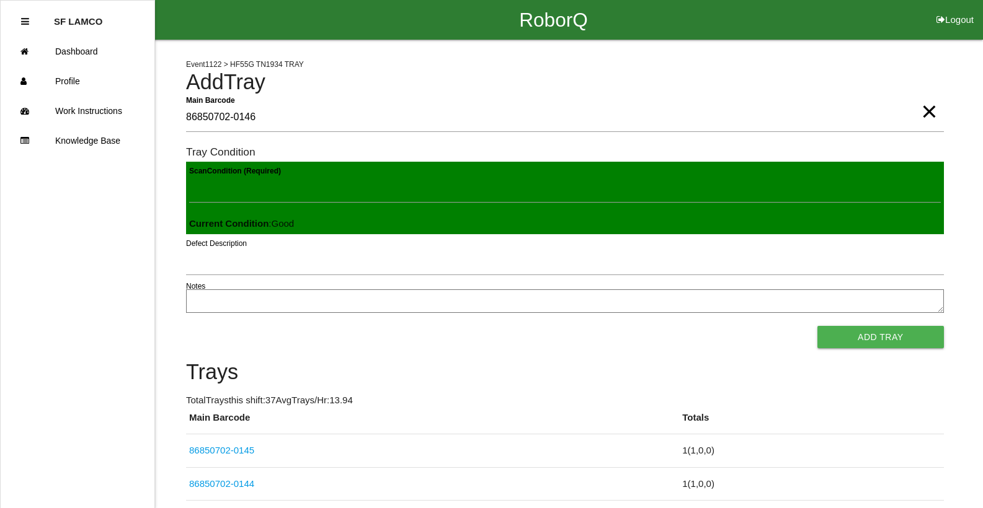
click at [817, 326] on button "Add Tray" at bounding box center [880, 337] width 126 height 22
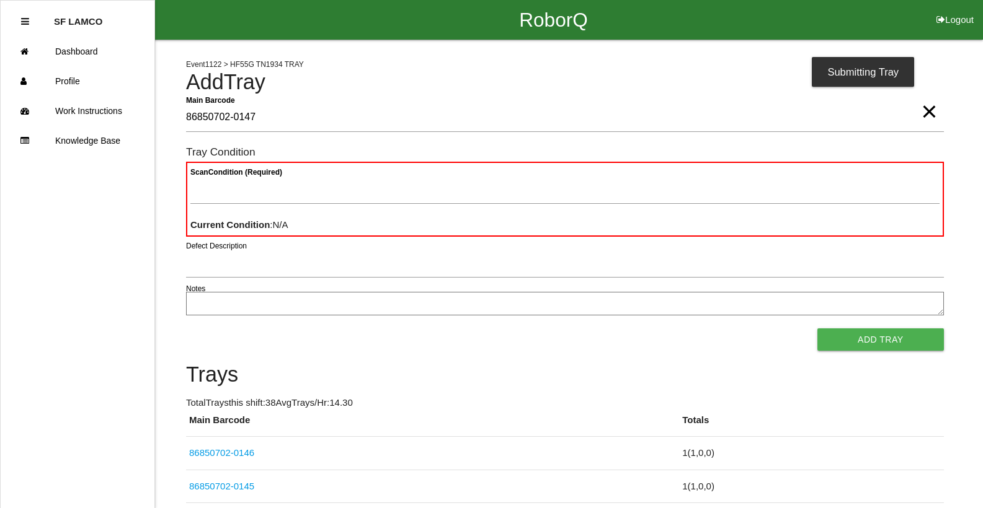
type Barcode "86850702-0147"
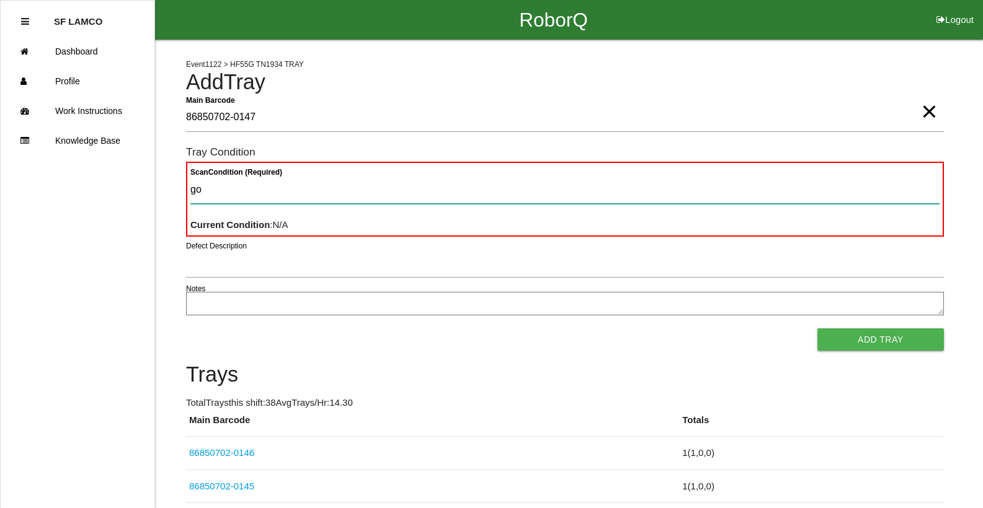
type Condition "goo"
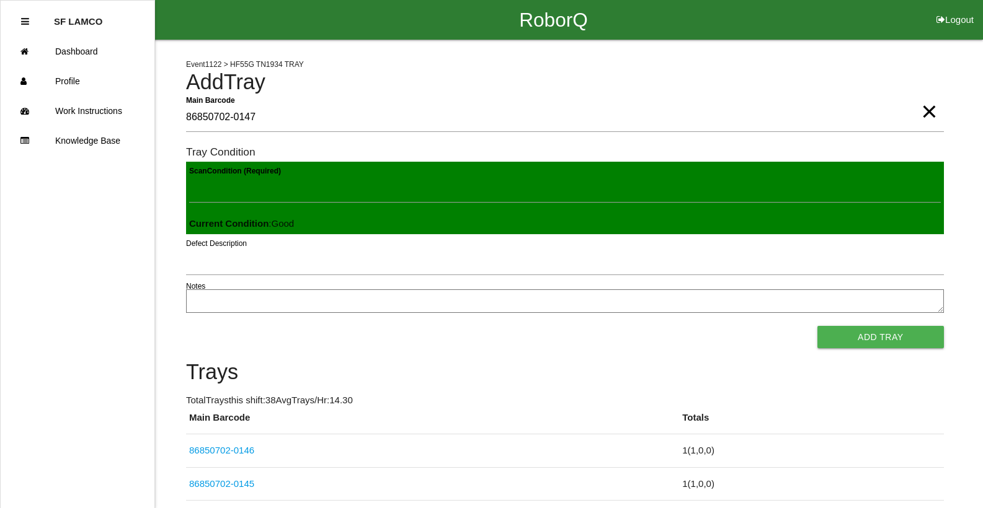
click at [817, 326] on button "Add Tray" at bounding box center [880, 337] width 126 height 22
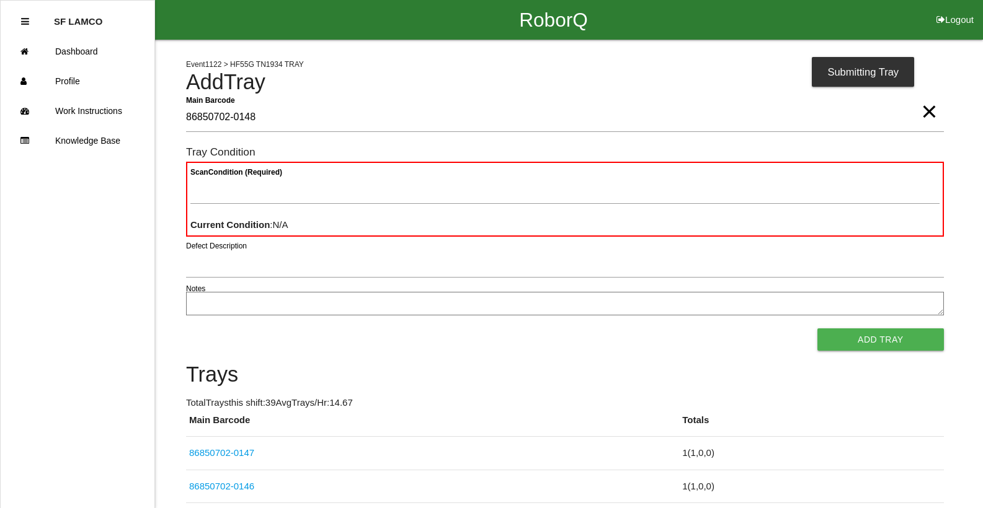
type Barcode "86850702-0148"
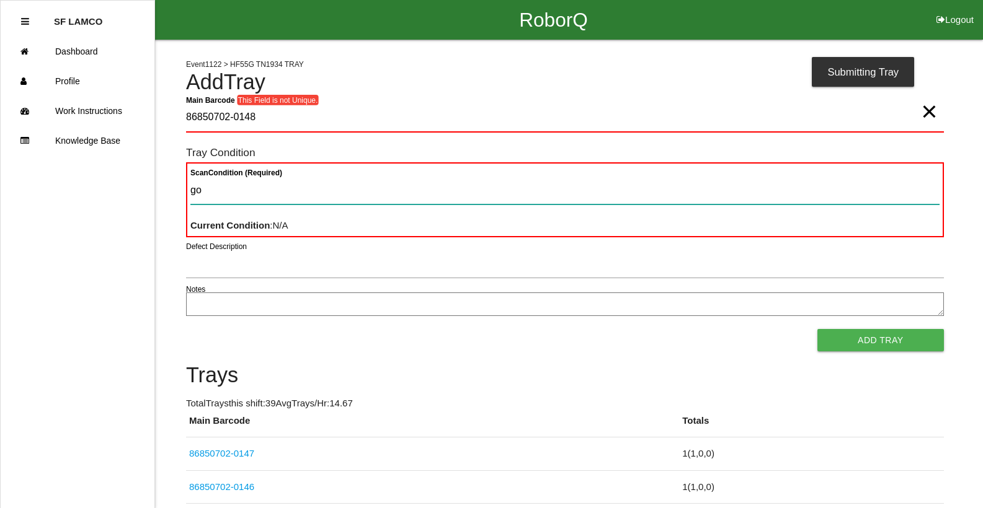
type Condition "goo"
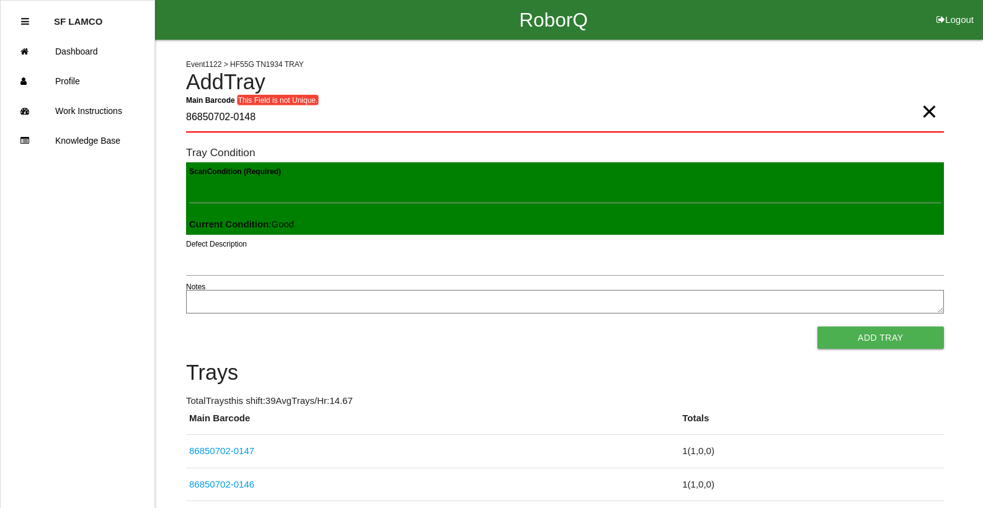
click at [817, 327] on button "Add Tray" at bounding box center [880, 338] width 126 height 22
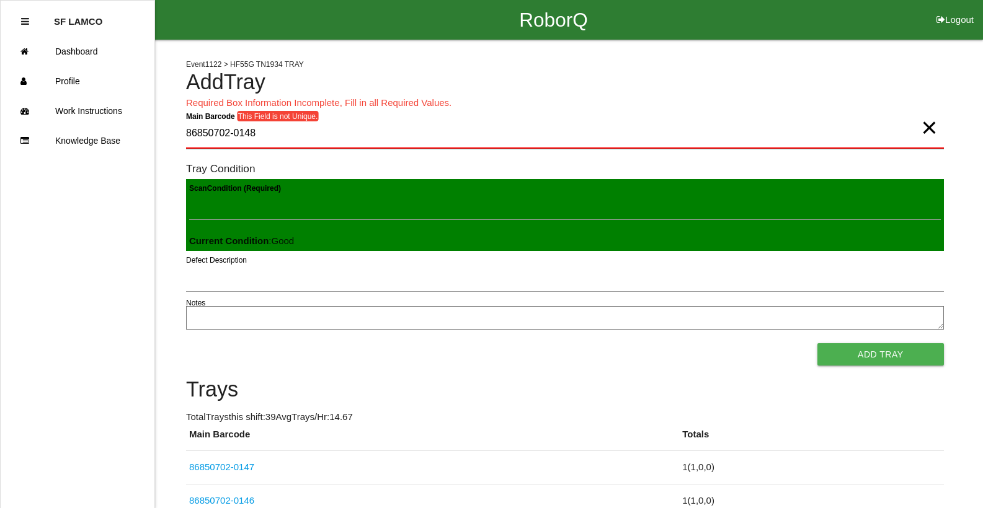
click at [280, 135] on Barcode "86850702-0148" at bounding box center [564, 134] width 757 height 29
click at [280, 134] on Barcode "86850702-0148" at bounding box center [564, 134] width 757 height 29
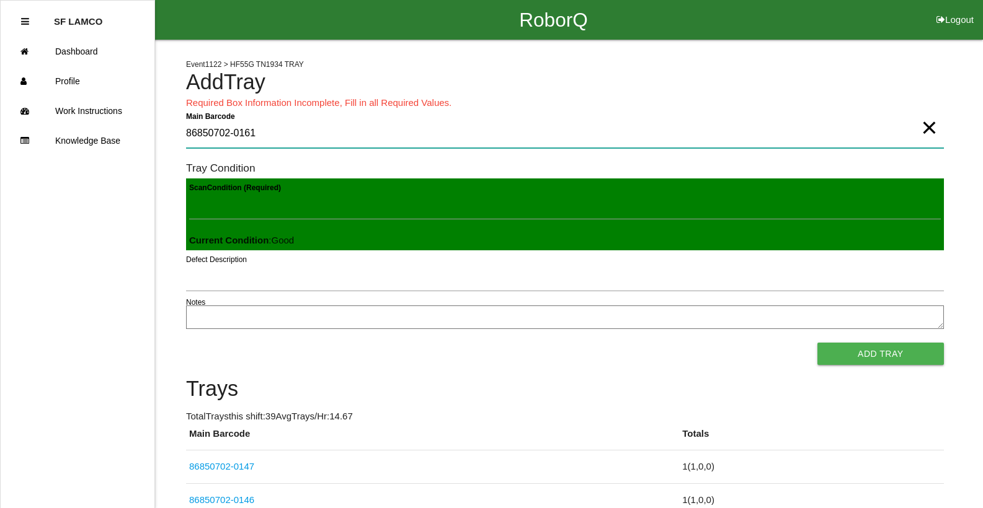
type Barcode "86850702-0161"
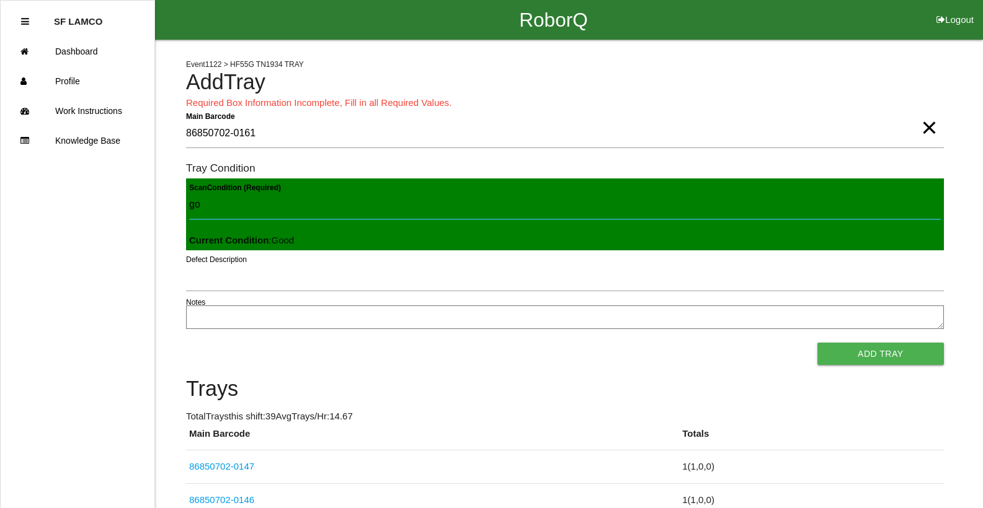
type Condition "goo"
click at [817, 343] on button "Add Tray" at bounding box center [880, 354] width 126 height 22
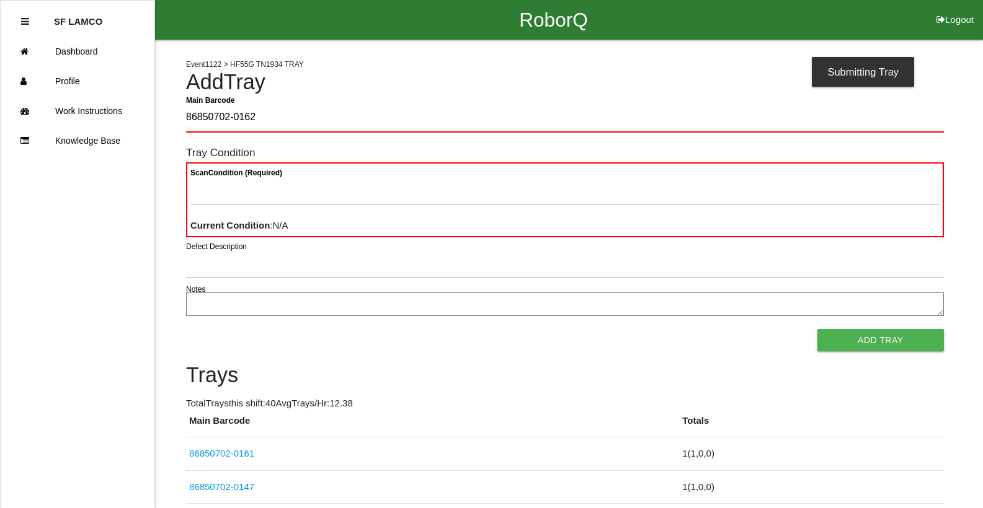
type Barcode "86850702-0162"
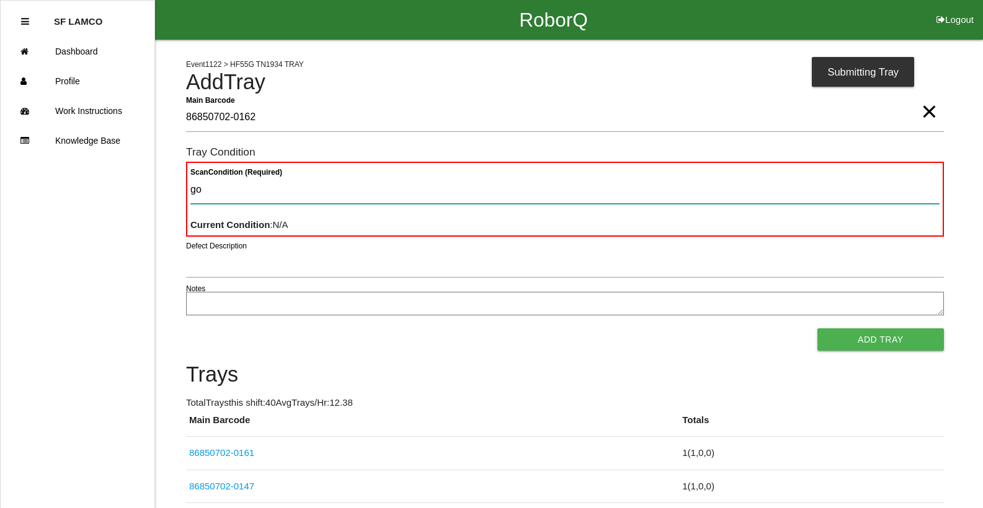
type Condition "goo"
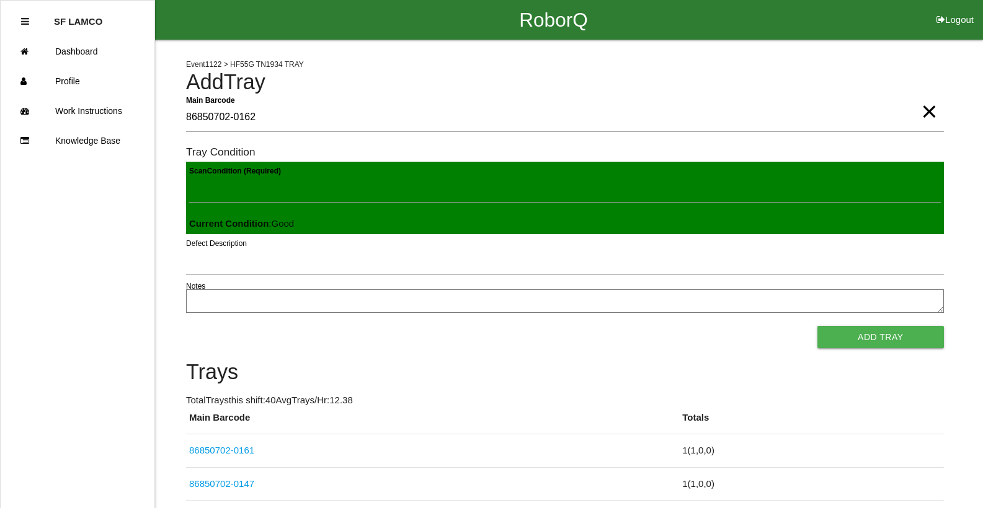
click button "Add Tray" at bounding box center [880, 337] width 126 height 22
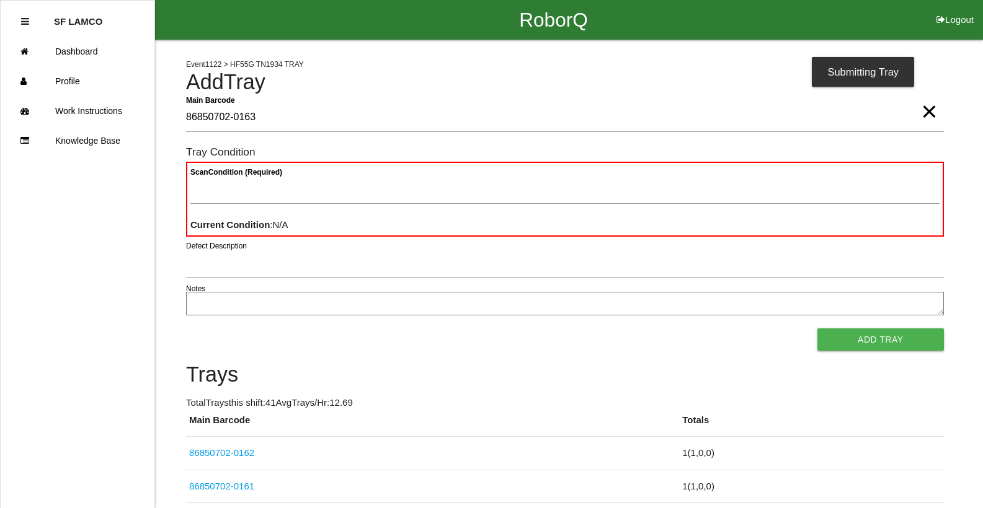
type Barcode "86850702-0163"
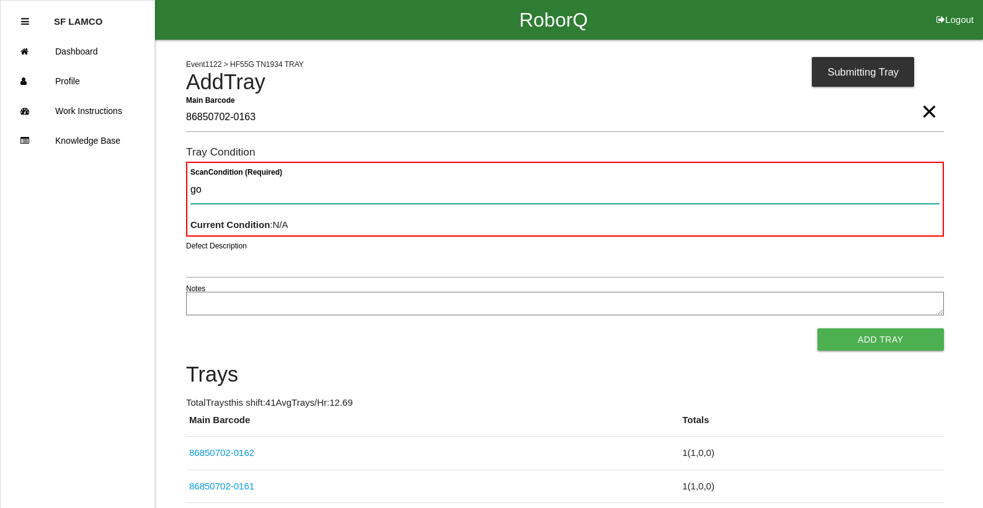
type Condition "goo"
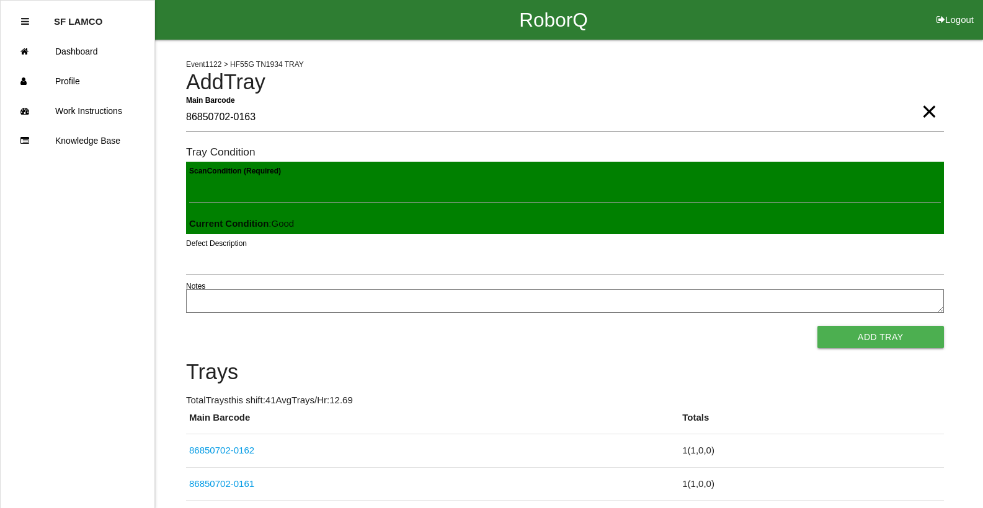
click at [817, 326] on button "Add Tray" at bounding box center [880, 337] width 126 height 22
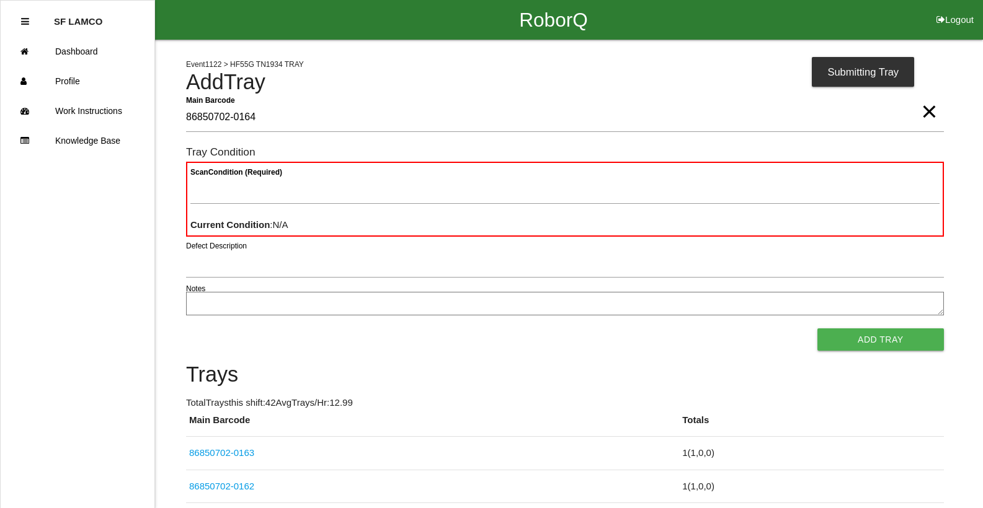
type Barcode "86850702-0164"
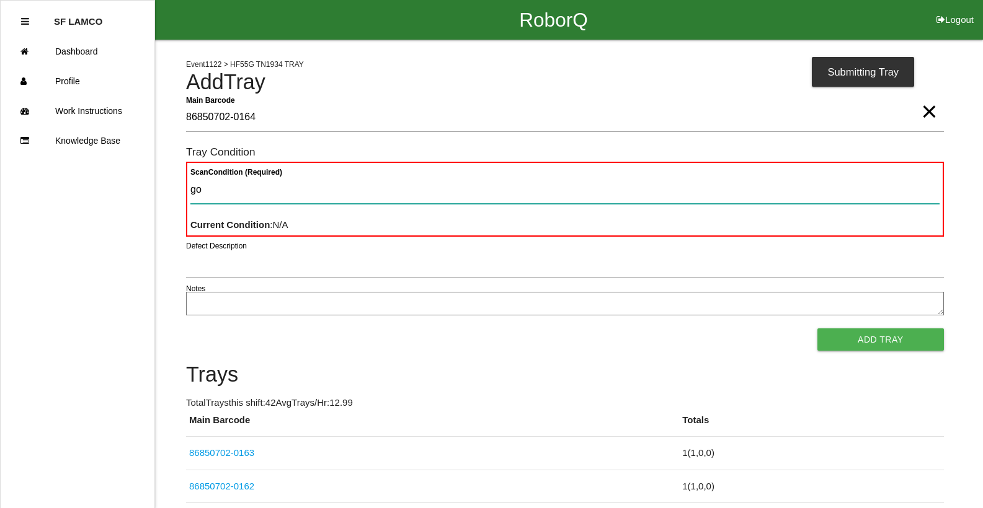
type Condition "goo"
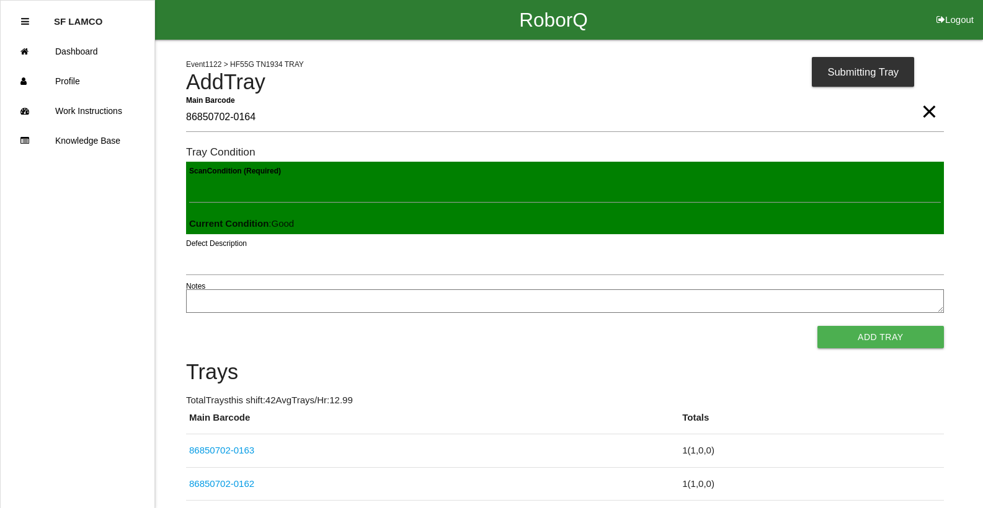
click at [817, 326] on button "Add Tray" at bounding box center [880, 337] width 126 height 22
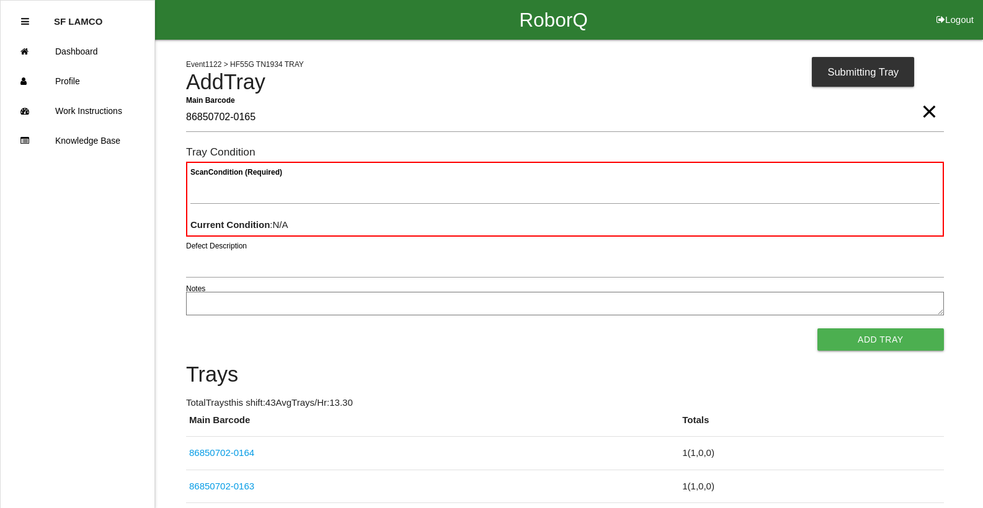
type Barcode "86850702-0165"
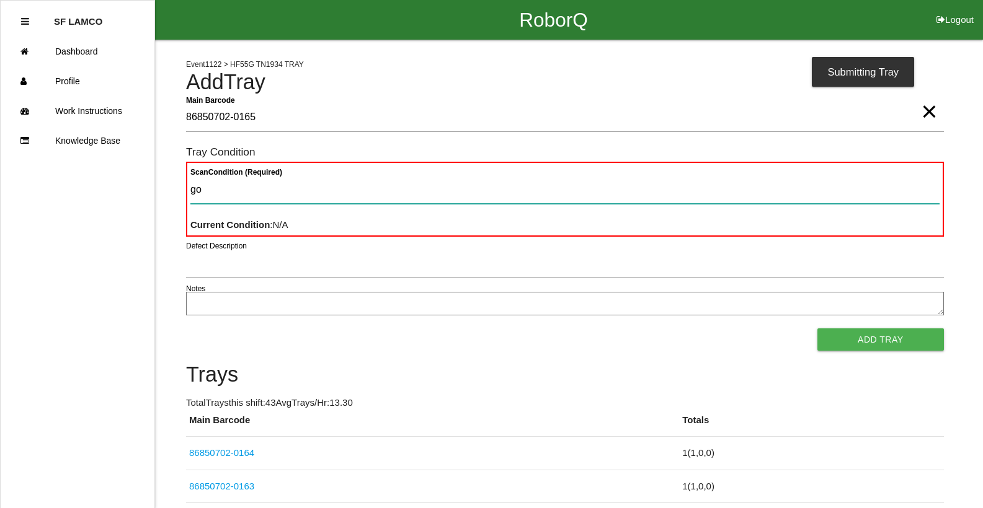
type Condition "goo"
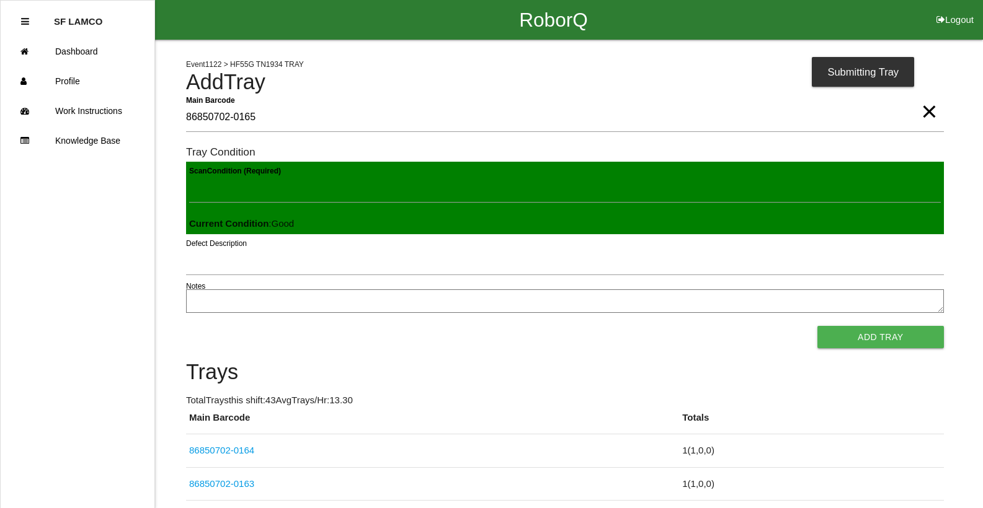
click at [817, 326] on button "Add Tray" at bounding box center [880, 337] width 126 height 22
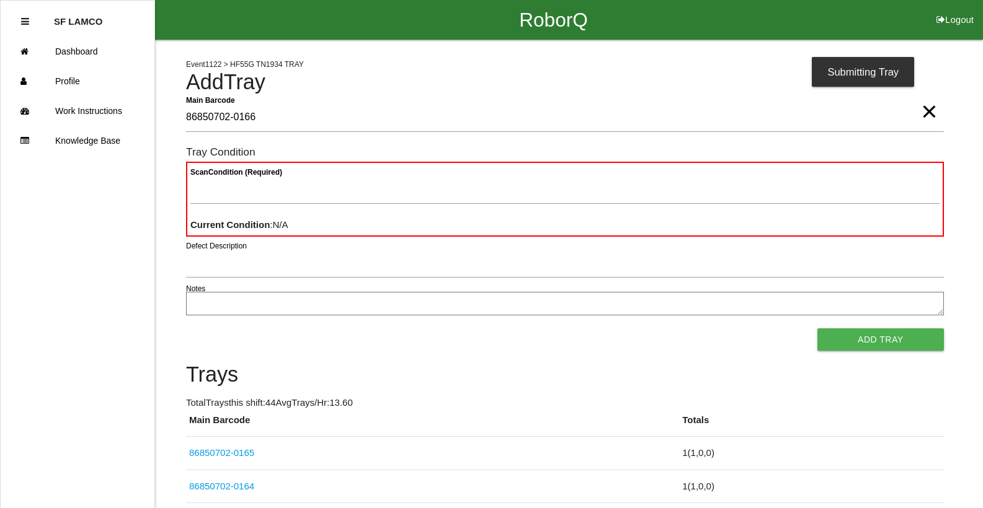
type Barcode "86850702-0166"
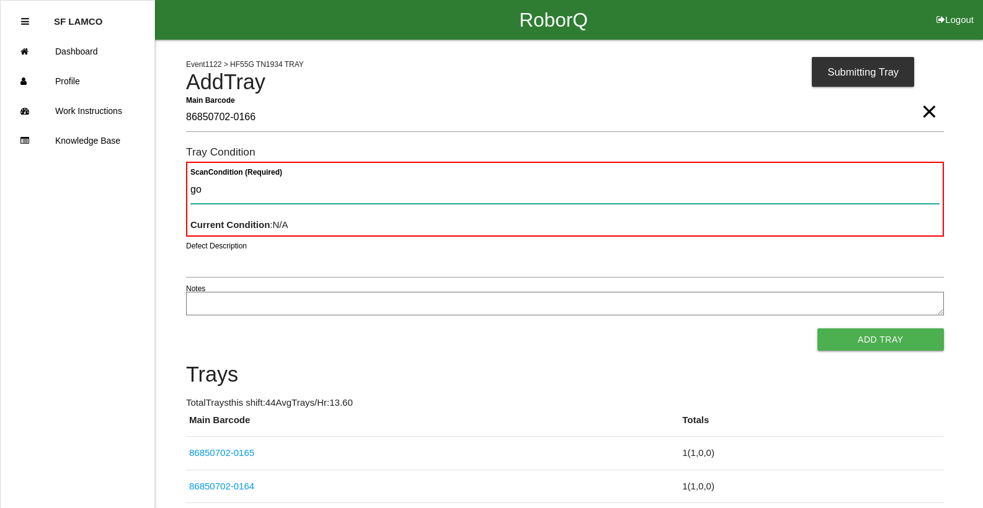
type Condition "goo"
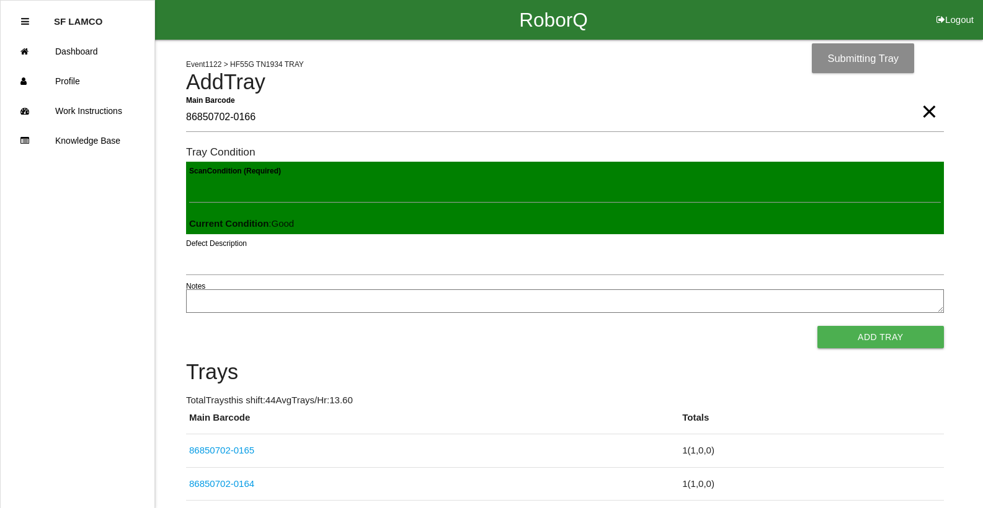
click at [817, 326] on button "Add Tray" at bounding box center [880, 337] width 126 height 22
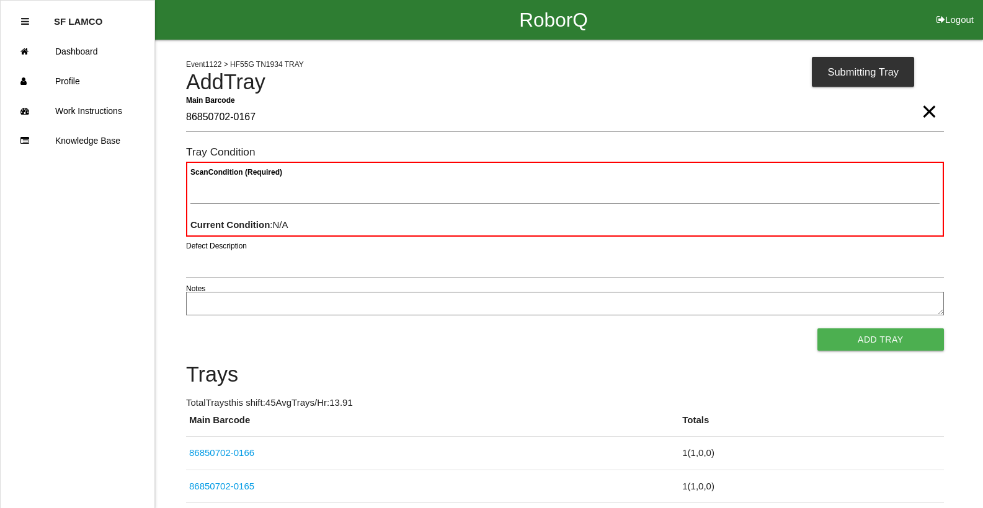
type Barcode "86850702-0167"
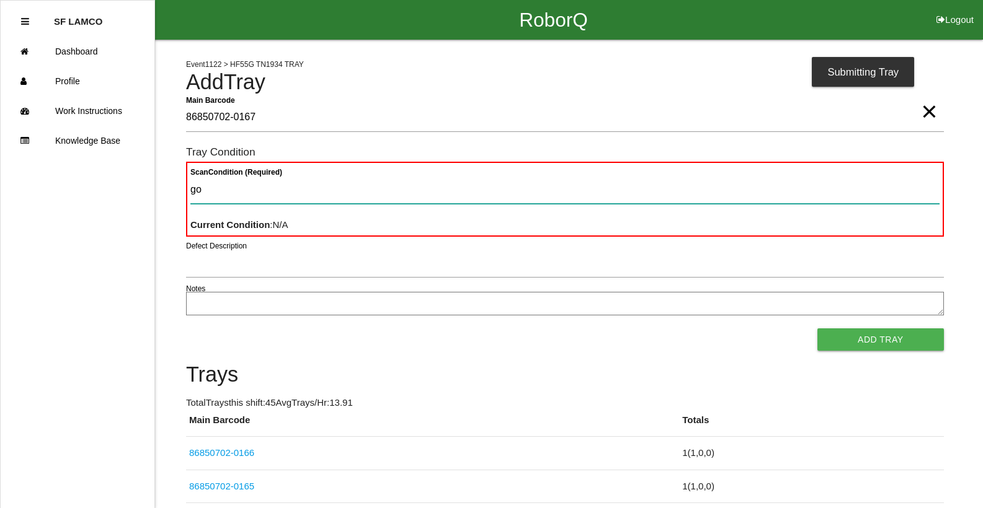
type Condition "goo"
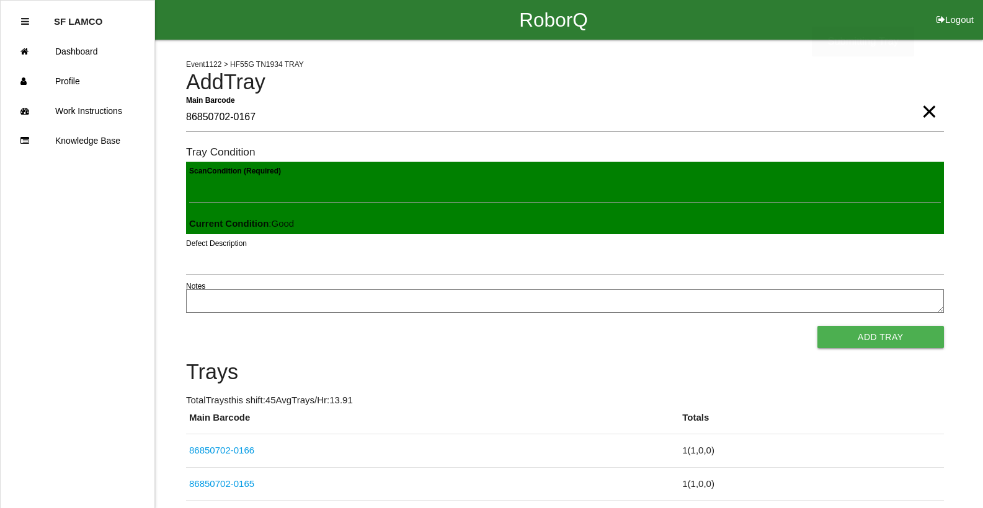
click at [817, 326] on button "Add Tray" at bounding box center [880, 337] width 126 height 22
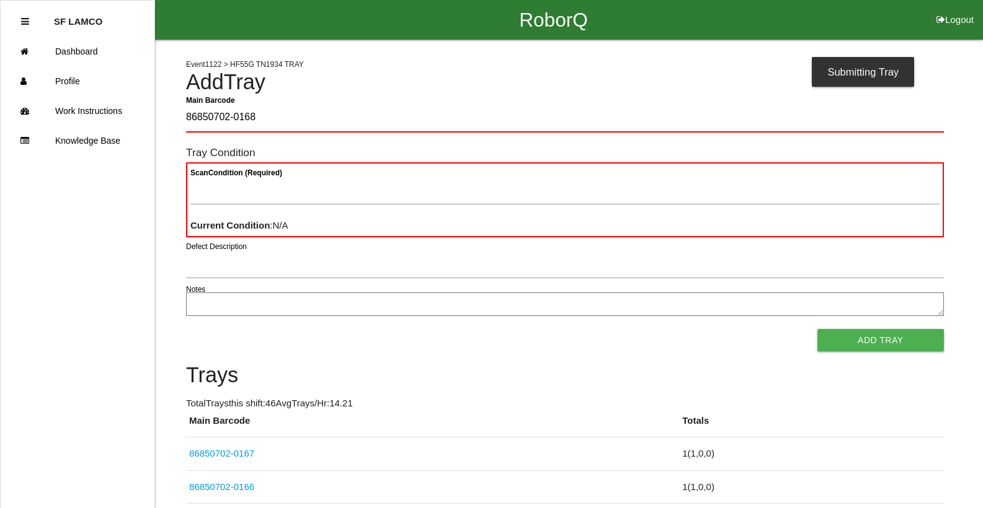
type Barcode "86850702-0168"
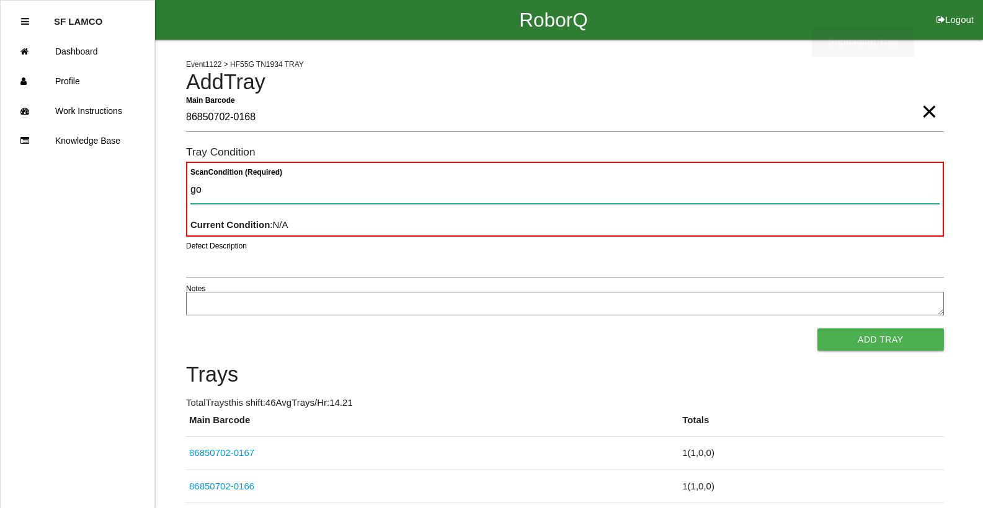
type Condition "goo"
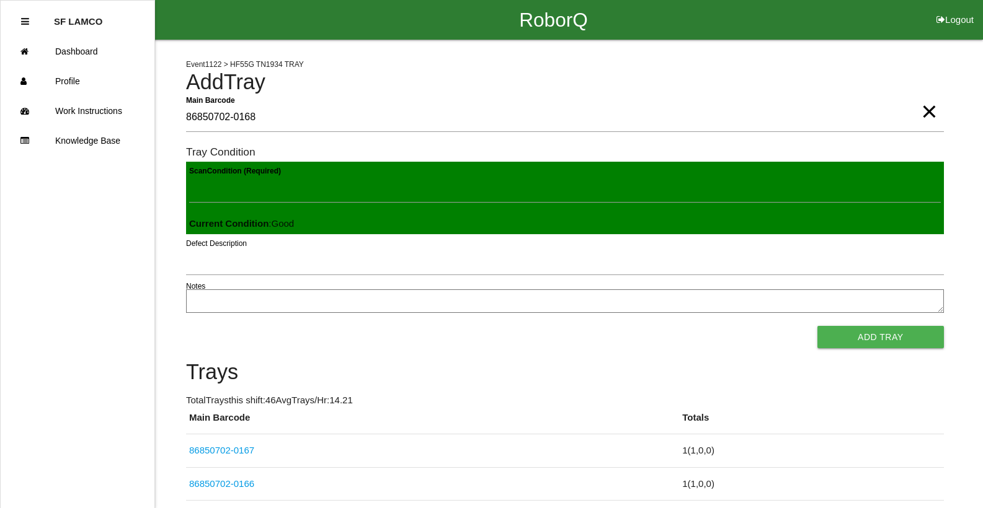
click at [817, 326] on button "Add Tray" at bounding box center [880, 337] width 126 height 22
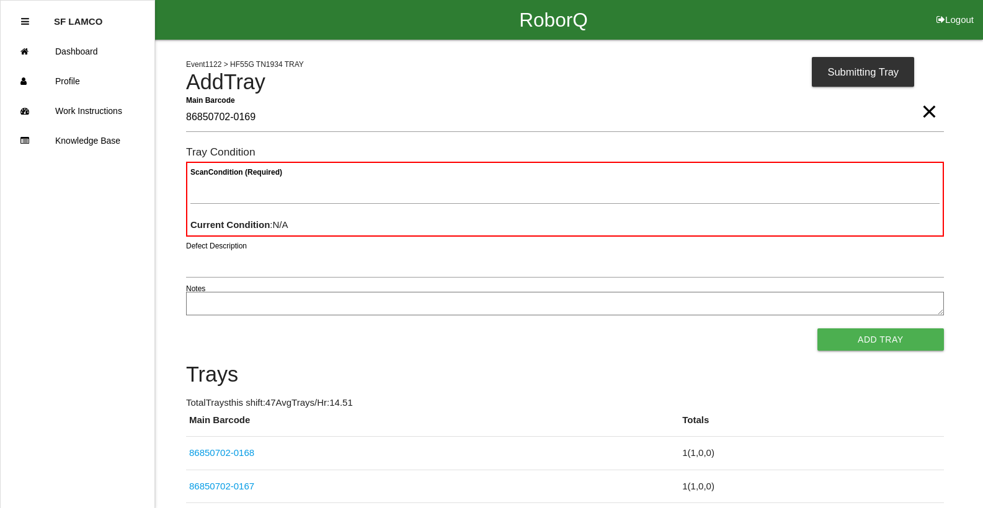
type Barcode "86850702-0169"
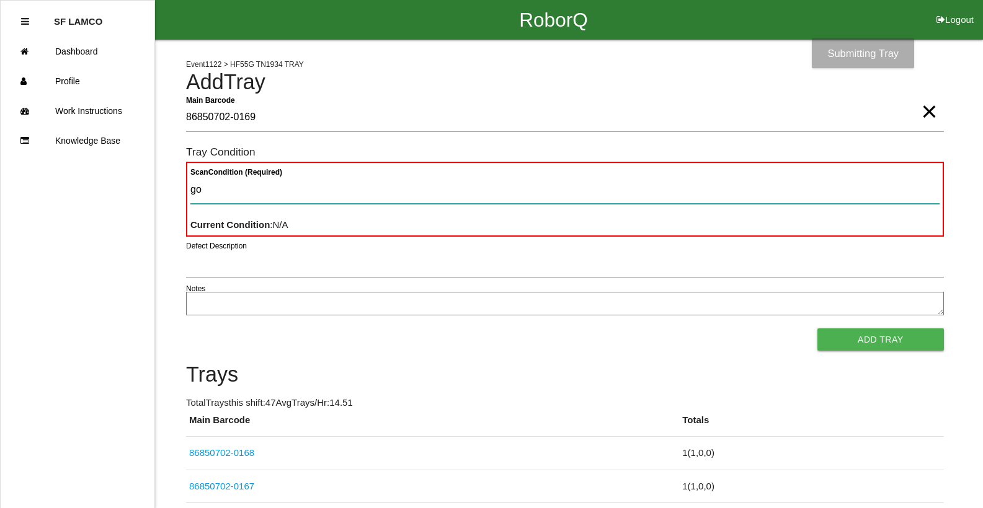
type Condition "goo"
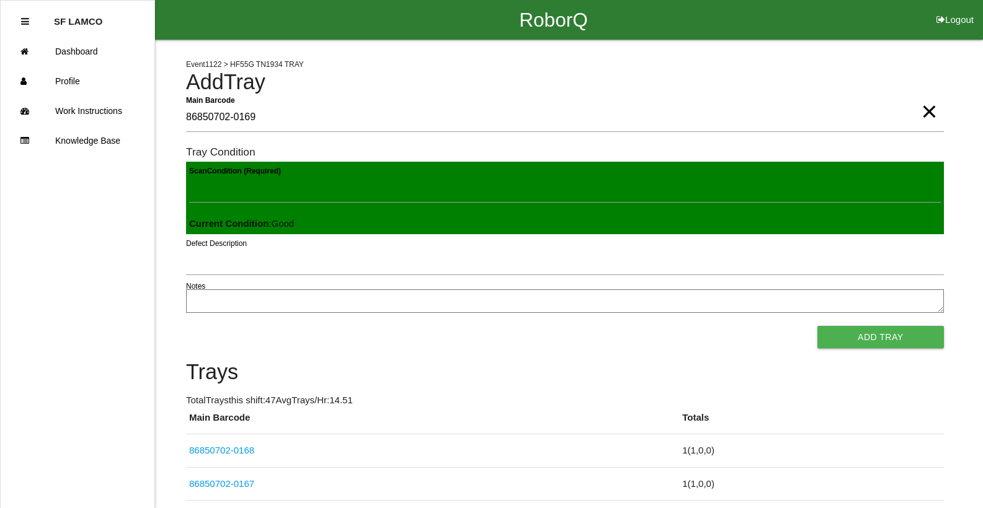
click button "Add Tray" at bounding box center [880, 337] width 126 height 22
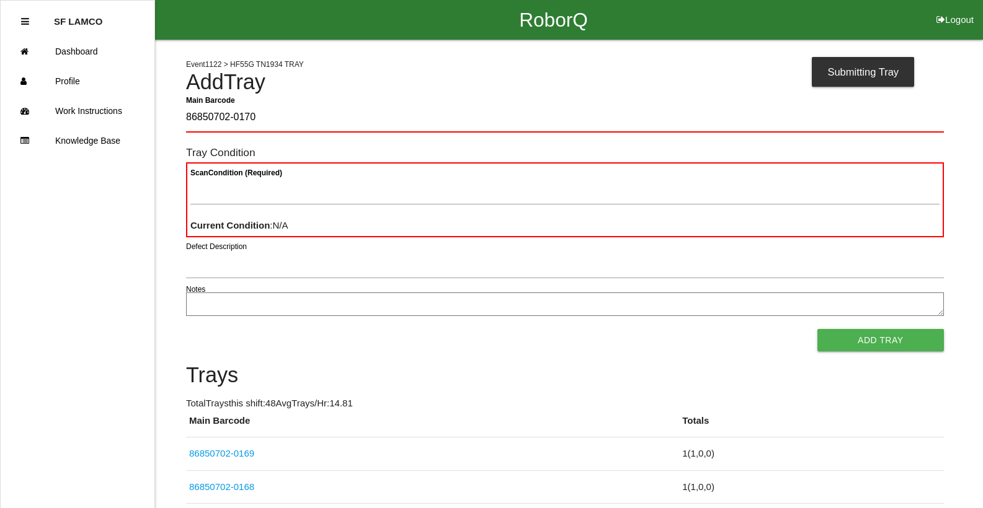
type Barcode "86850702-0170"
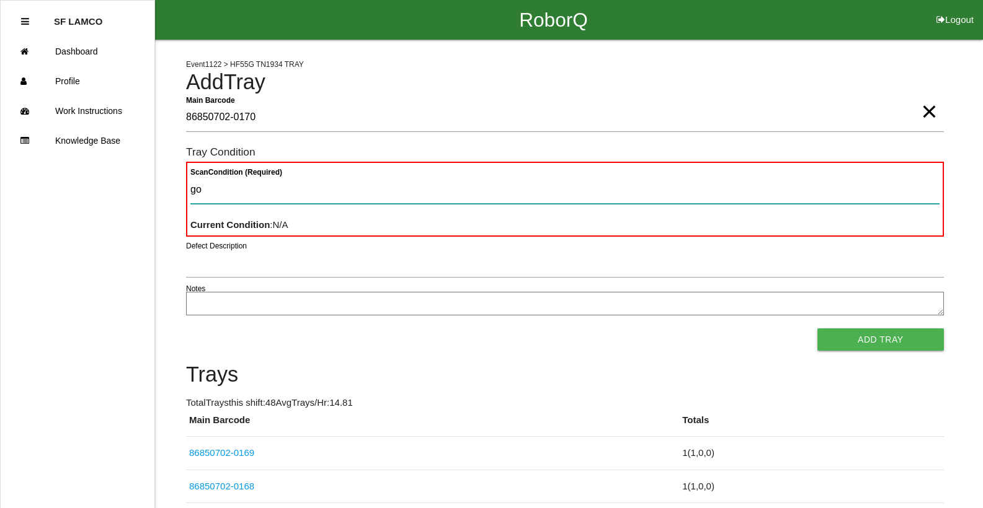
type Condition "goo"
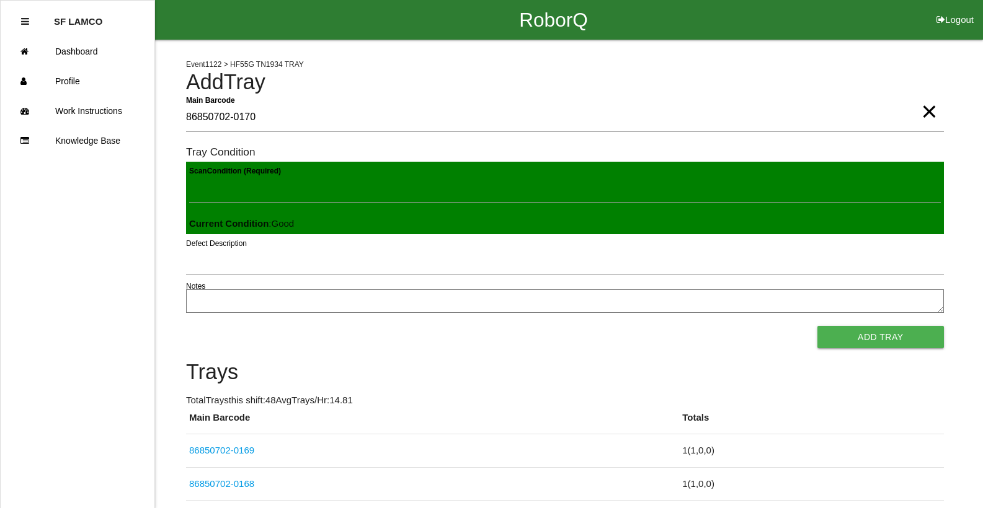
click at [817, 326] on button "Add Tray" at bounding box center [880, 337] width 126 height 22
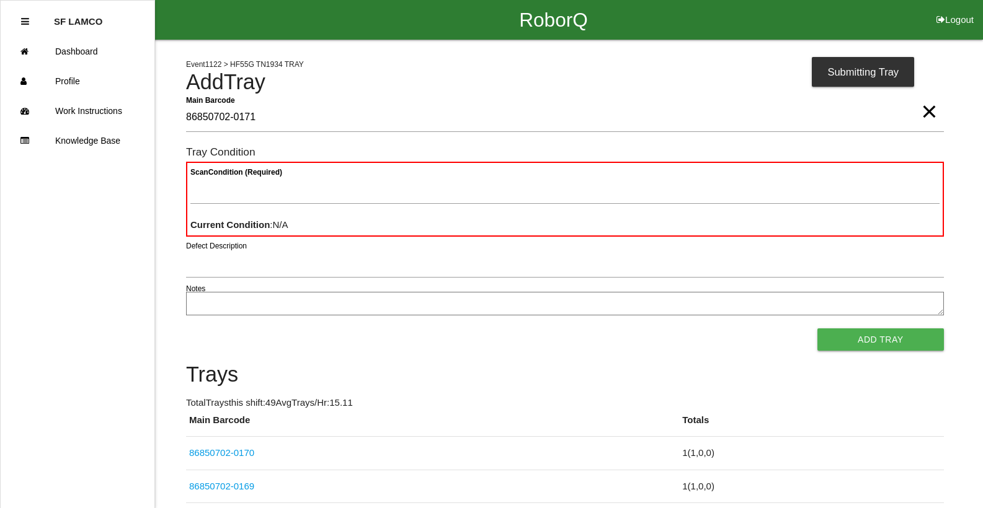
type Barcode "86850702-0171"
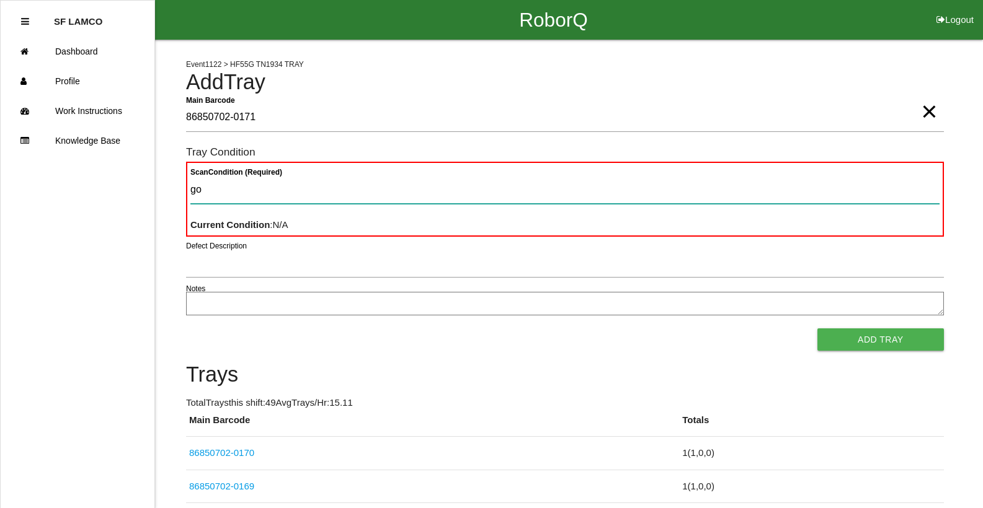
type Condition "goo"
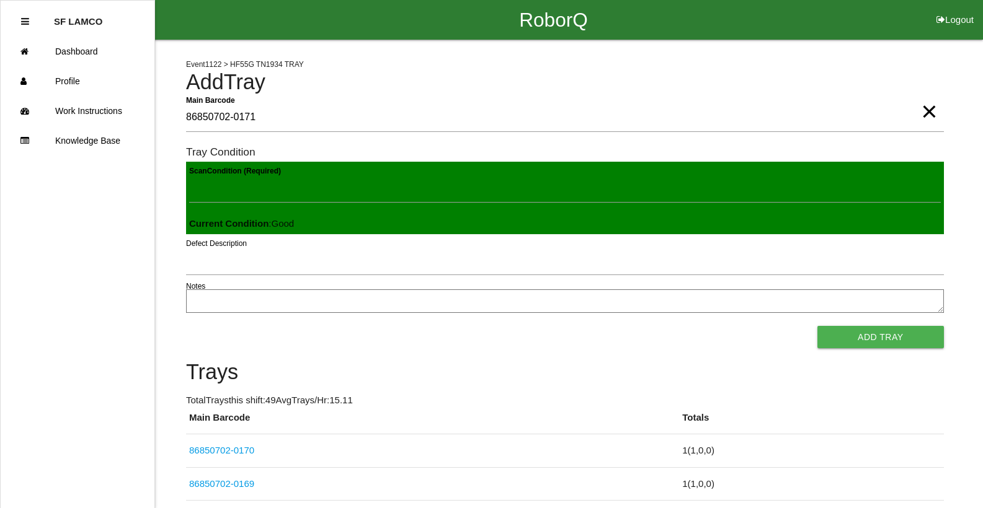
click at [817, 326] on button "Add Tray" at bounding box center [880, 337] width 126 height 22
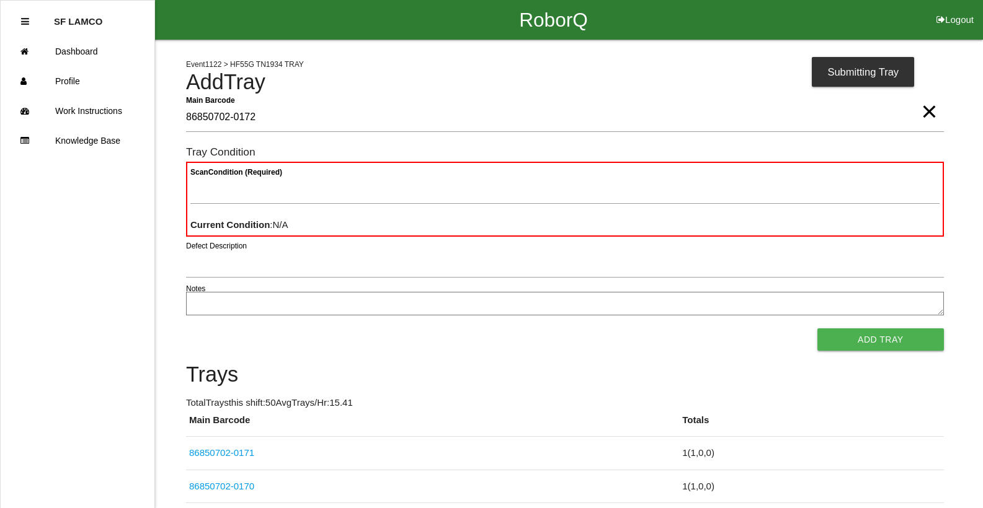
type Barcode "86850702-0172"
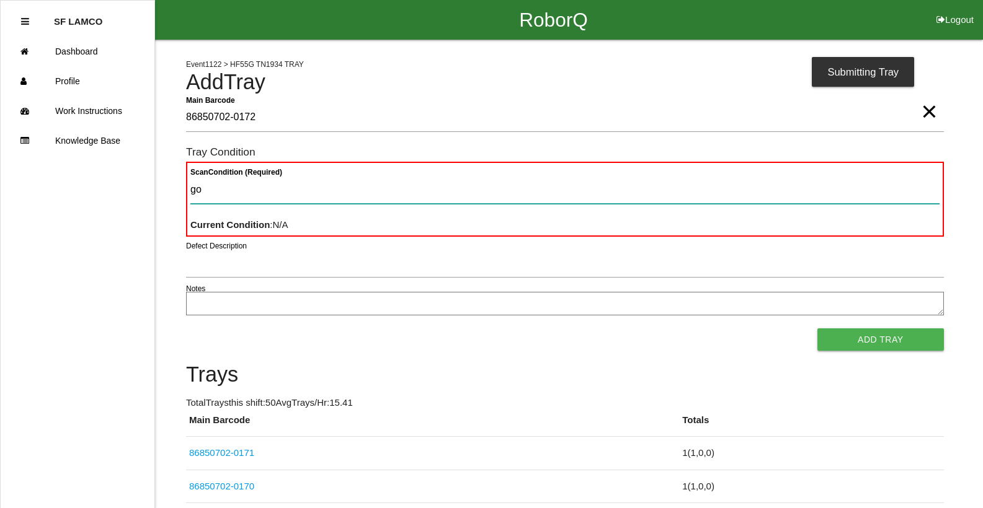
type Condition "goo"
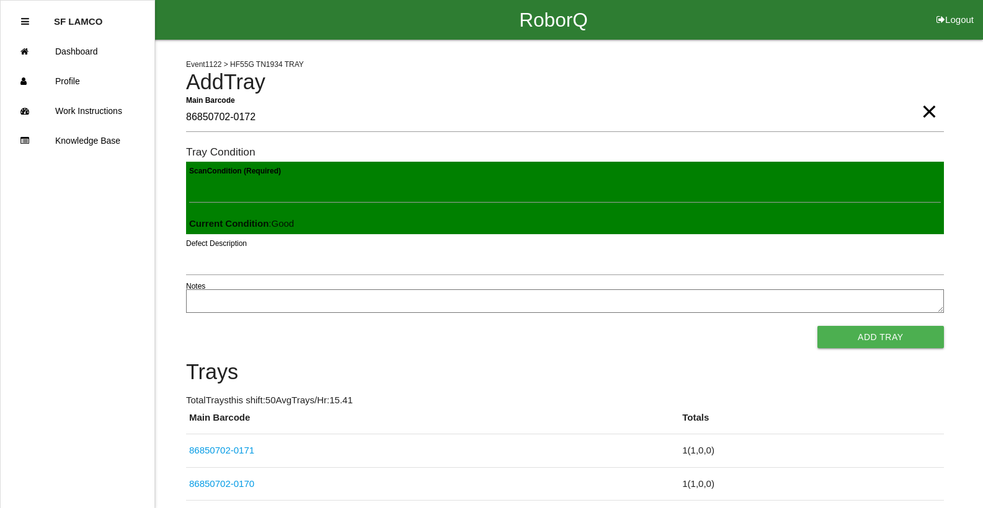
click at [817, 326] on button "Add Tray" at bounding box center [880, 337] width 126 height 22
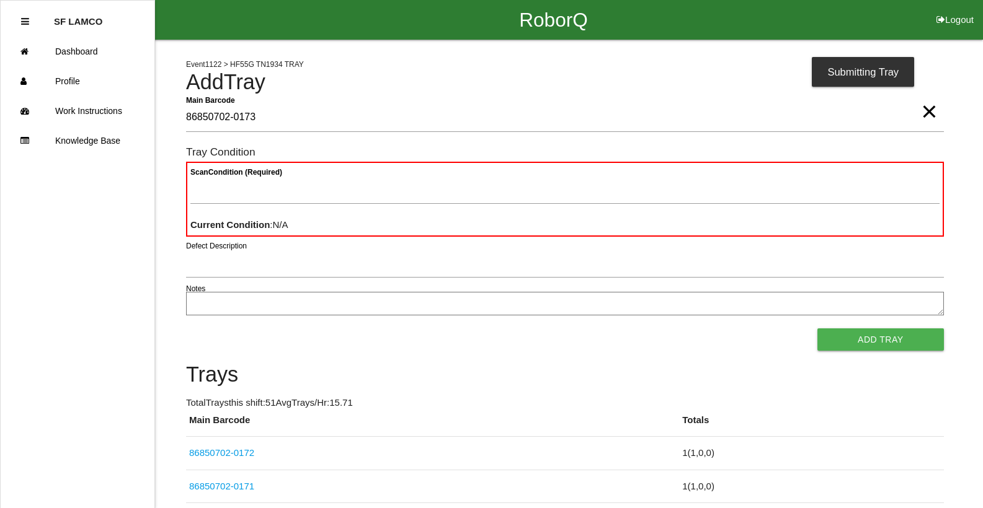
type Barcode "86850702-0173"
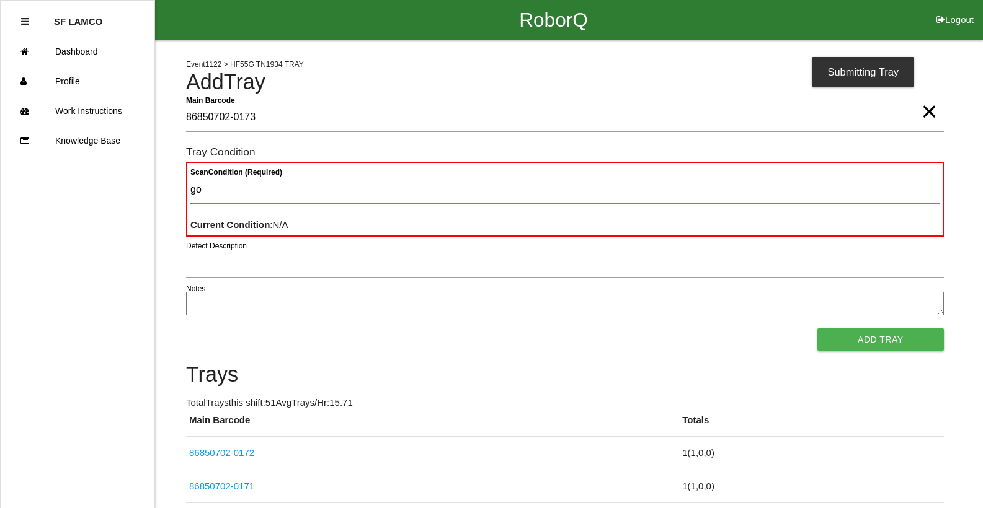
type Condition "goo"
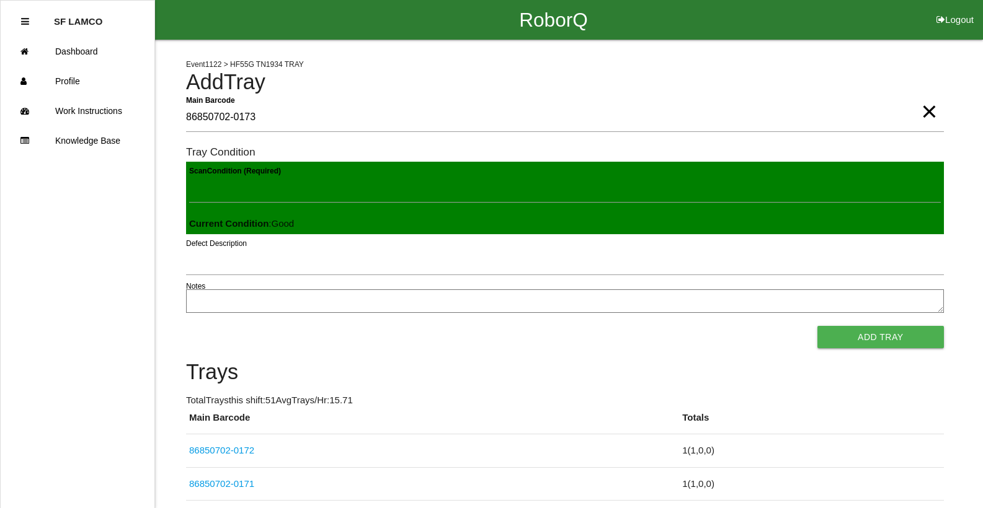
click at [817, 326] on button "Add Tray" at bounding box center [880, 337] width 126 height 22
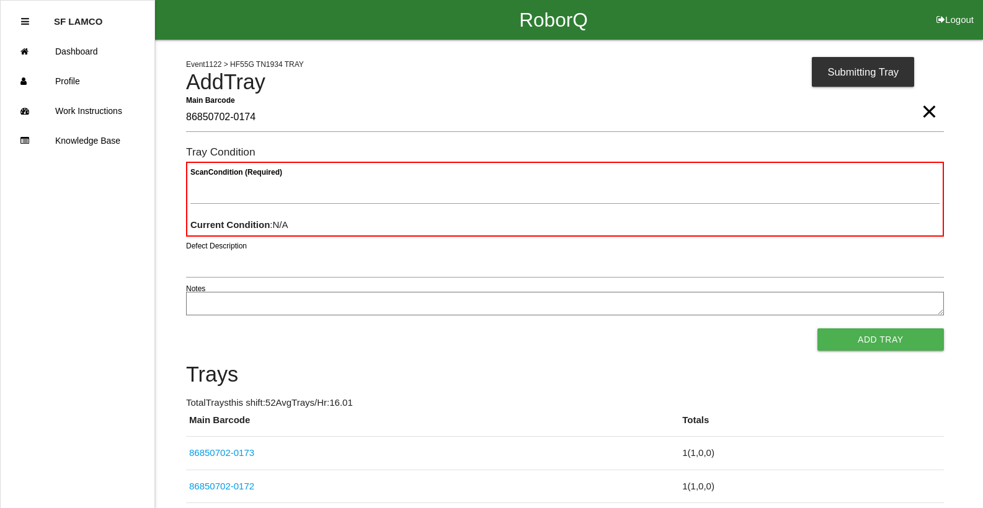
type Barcode "86850702-0174"
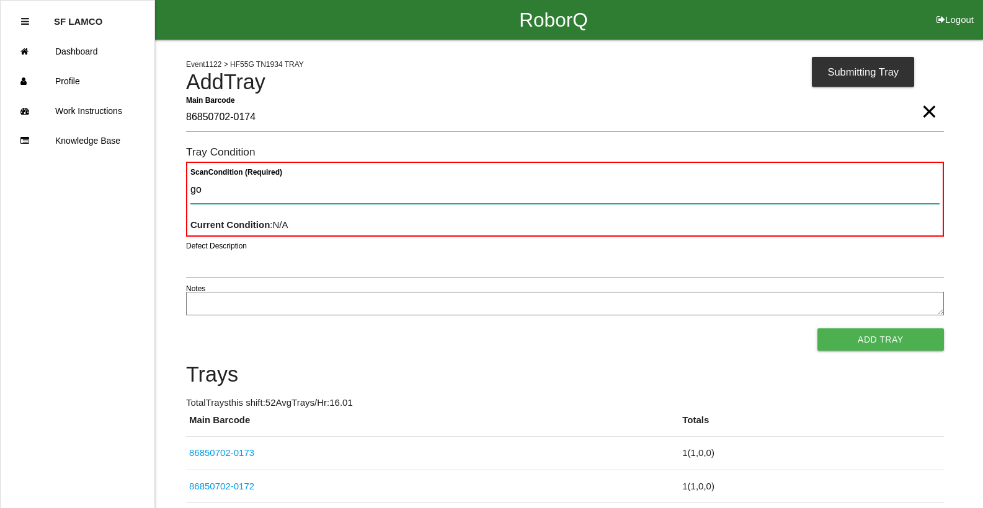
type Condition "goo"
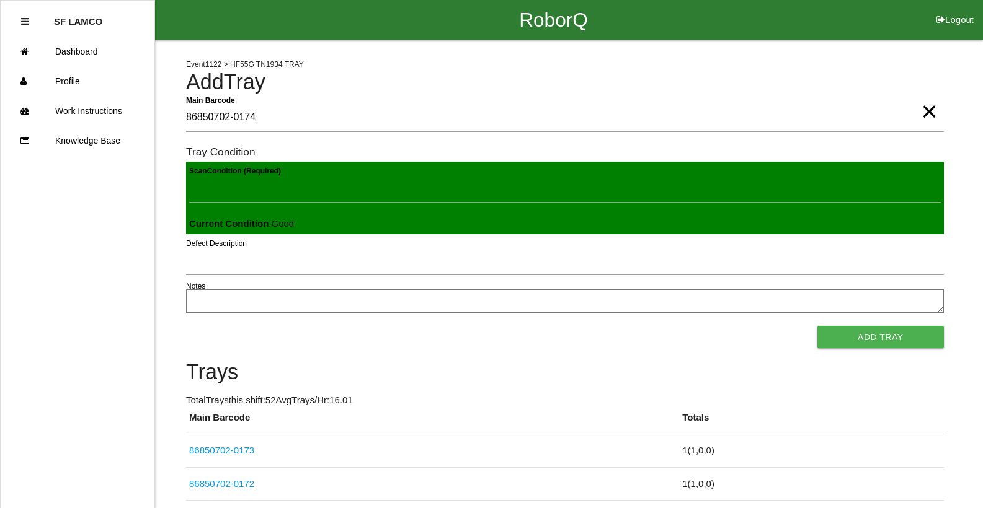
click at [817, 326] on button "Add Tray" at bounding box center [880, 337] width 126 height 22
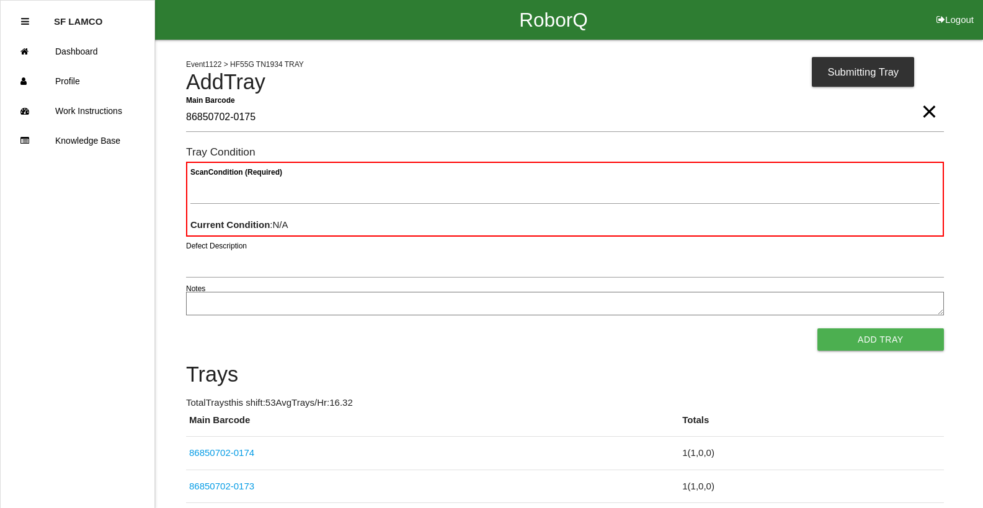
type Barcode "86850702-0175"
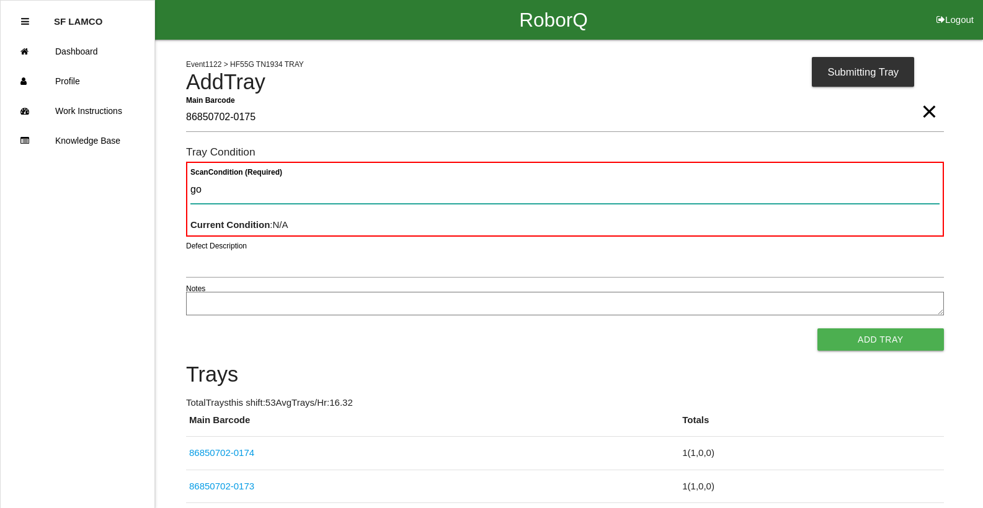
type Condition "goo"
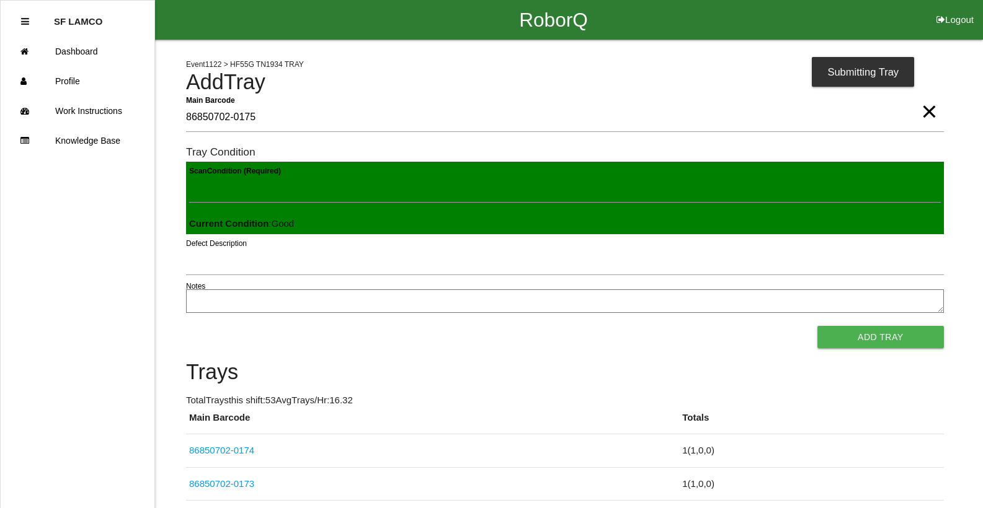
click at [817, 326] on button "Add Tray" at bounding box center [880, 337] width 126 height 22
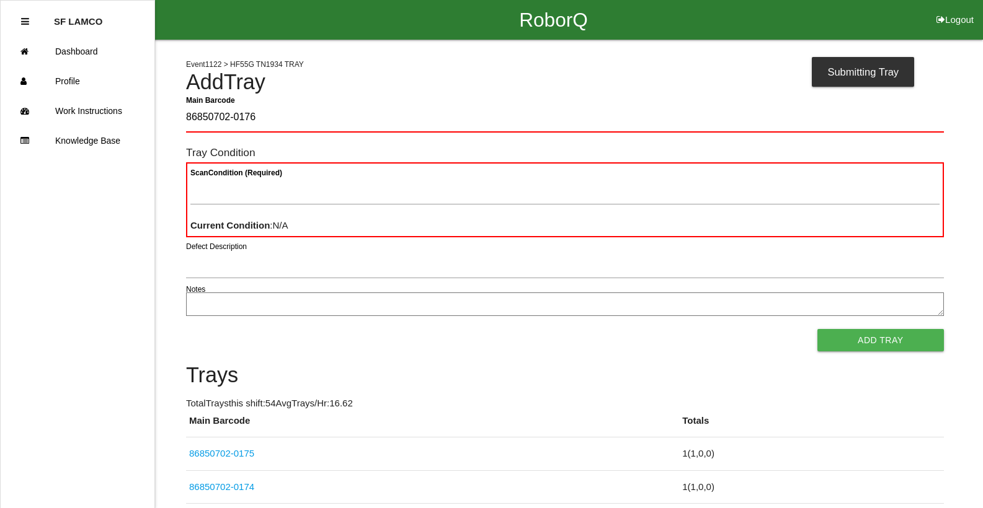
type Barcode "86850702-0176"
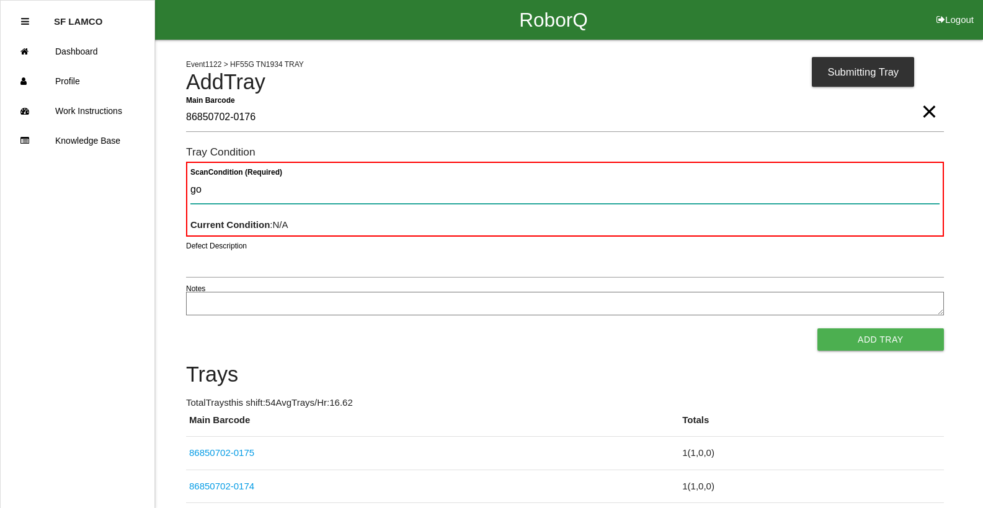
type Condition "goo"
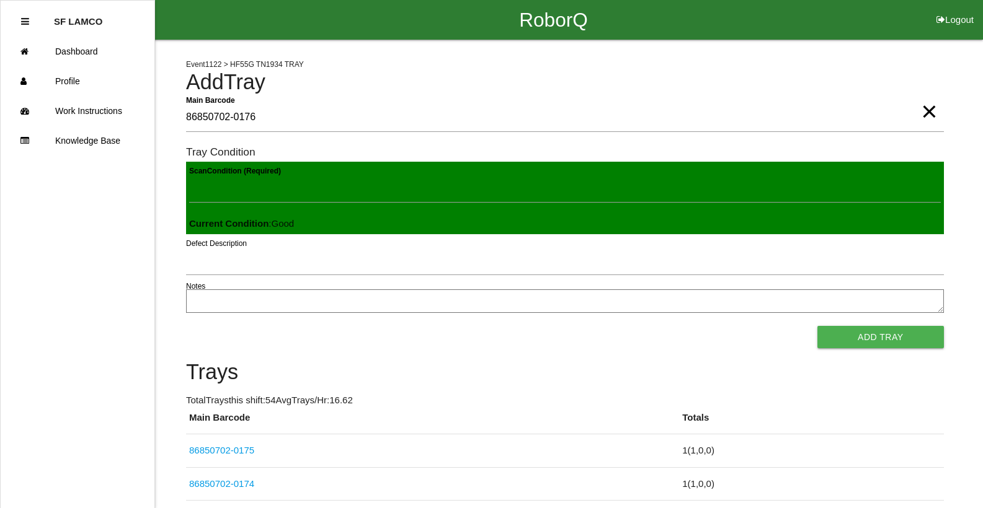
click at [817, 326] on button "Add Tray" at bounding box center [880, 337] width 126 height 22
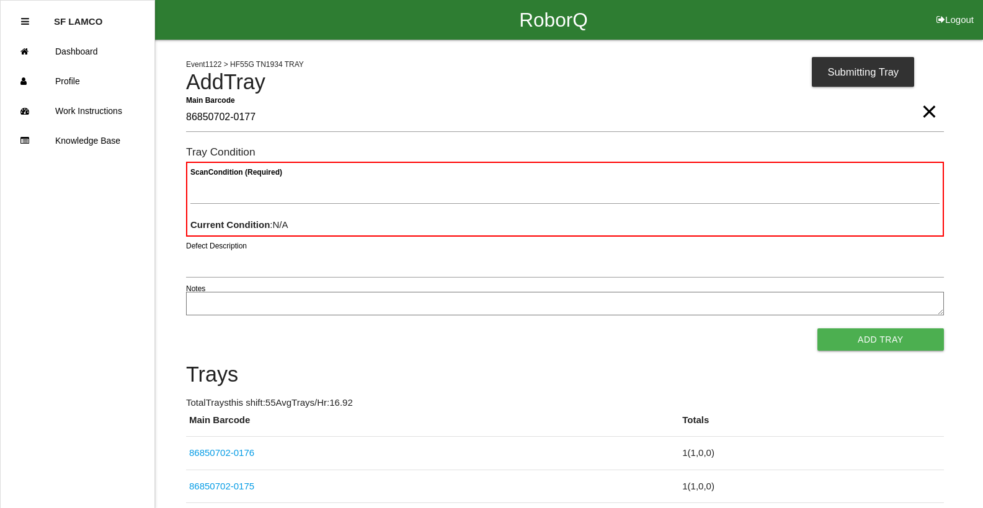
type Barcode "86850702-0177"
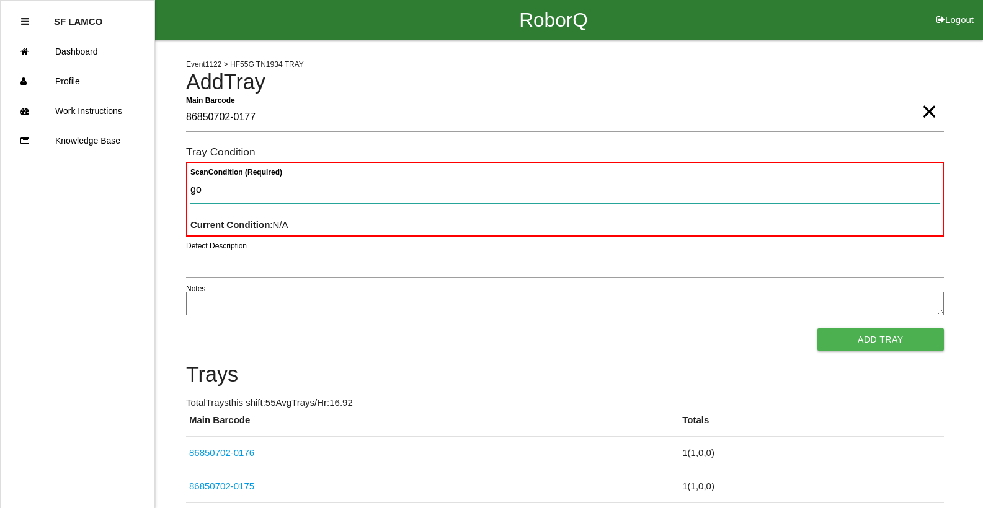
type Condition "goo"
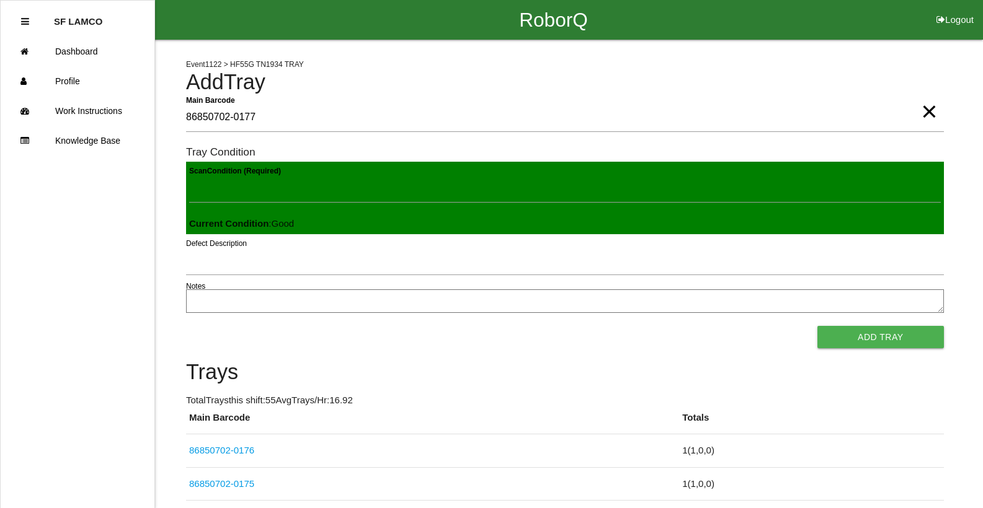
click at [817, 326] on button "Add Tray" at bounding box center [880, 337] width 126 height 22
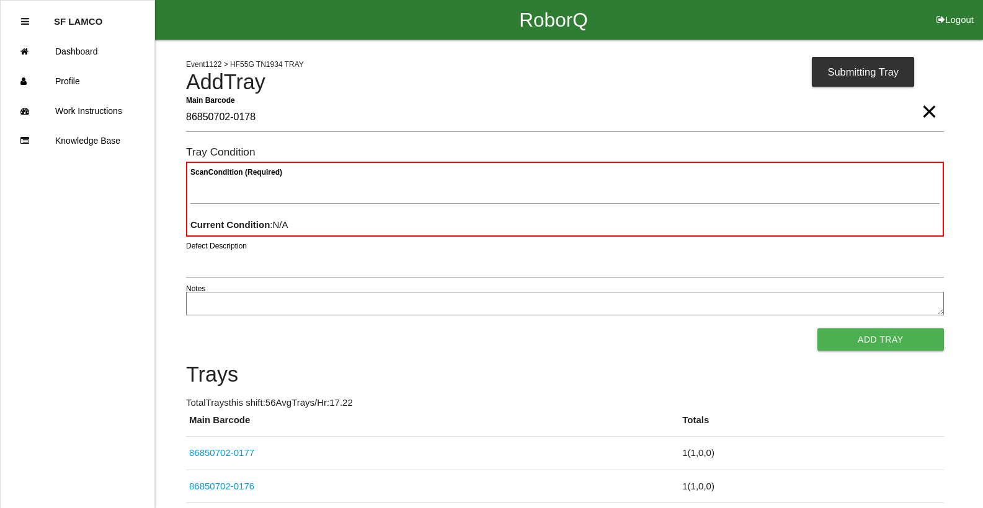
type Barcode "86850702-0178"
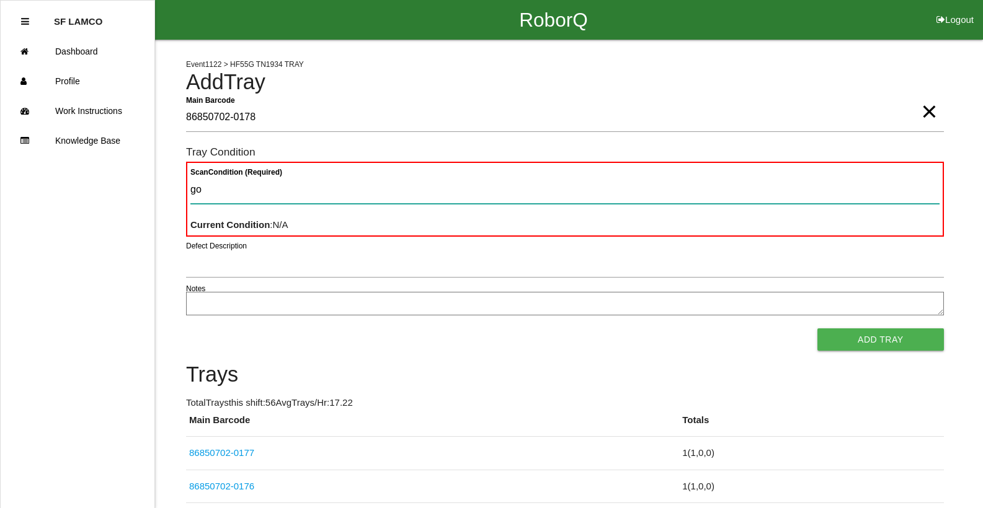
type Condition "goo"
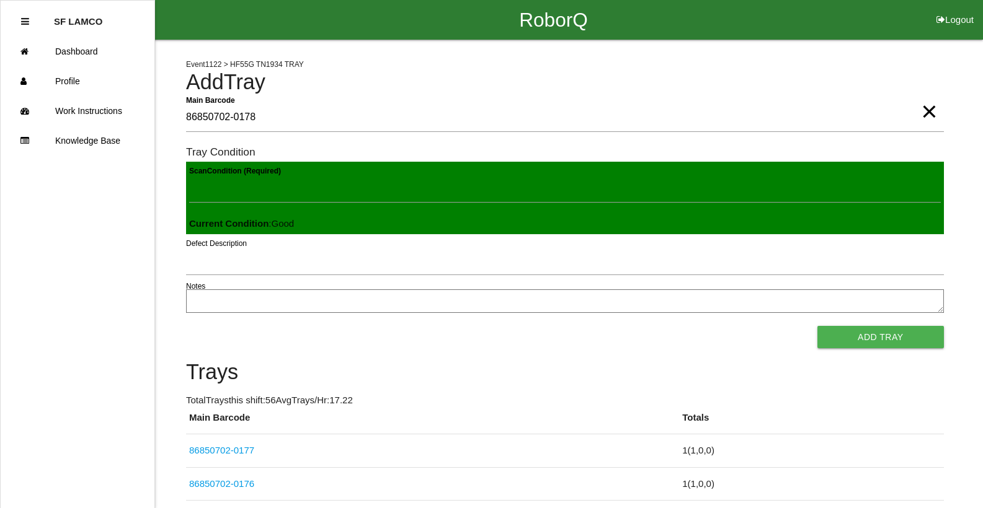
click button "Add Tray" at bounding box center [880, 337] width 126 height 22
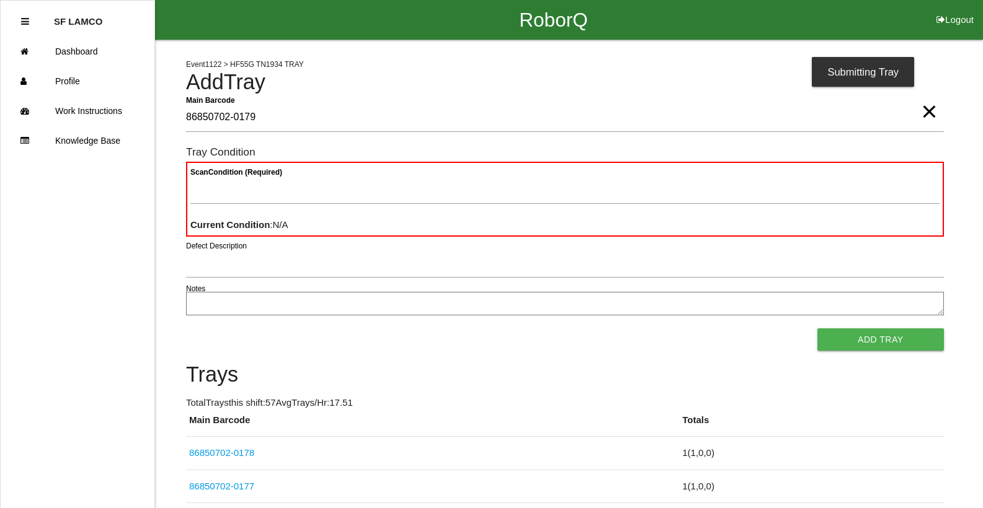
type Barcode "86850702-0179"
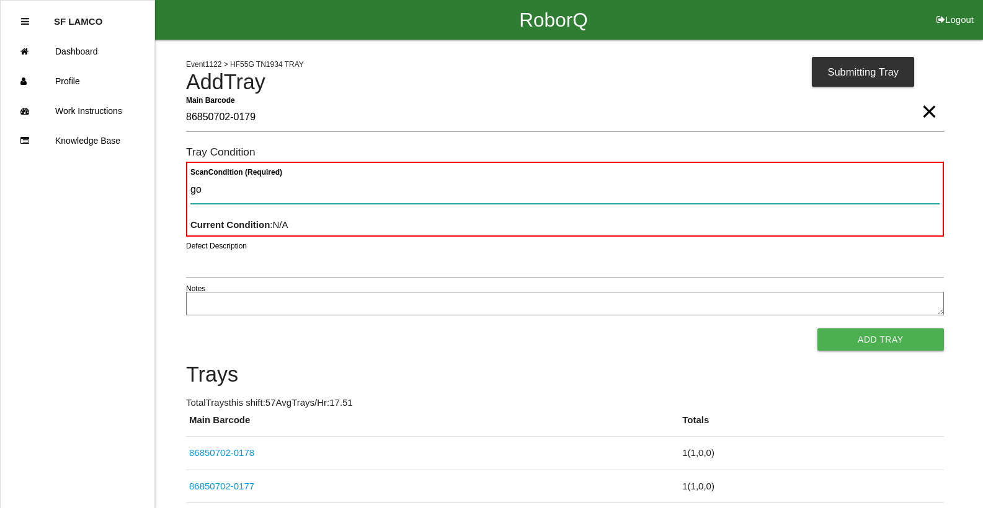
type Condition "goo"
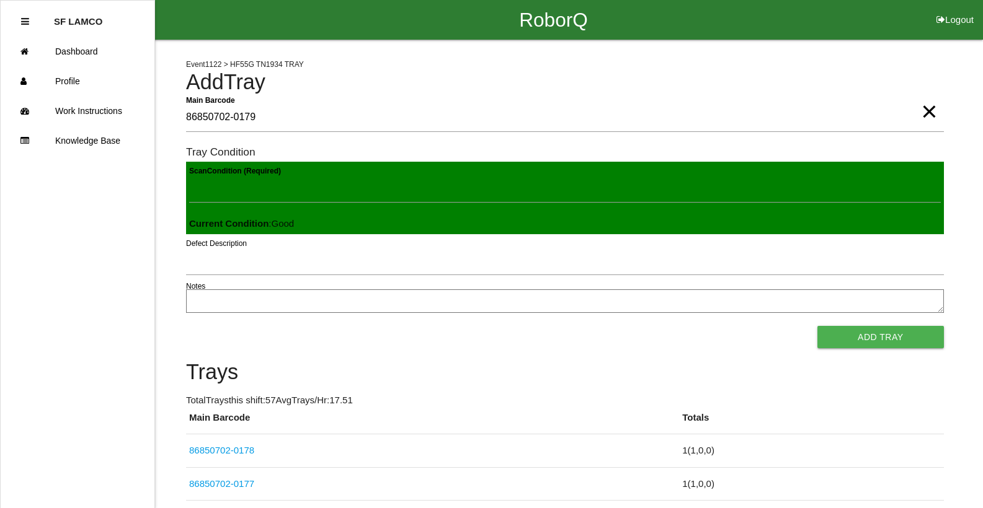
click at [817, 326] on button "Add Tray" at bounding box center [880, 337] width 126 height 22
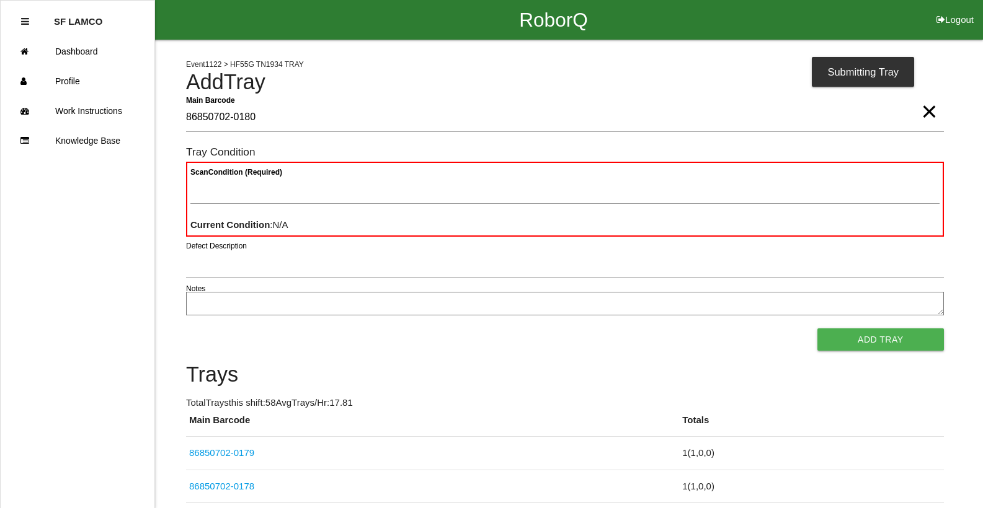
type Barcode "86850702-0180"
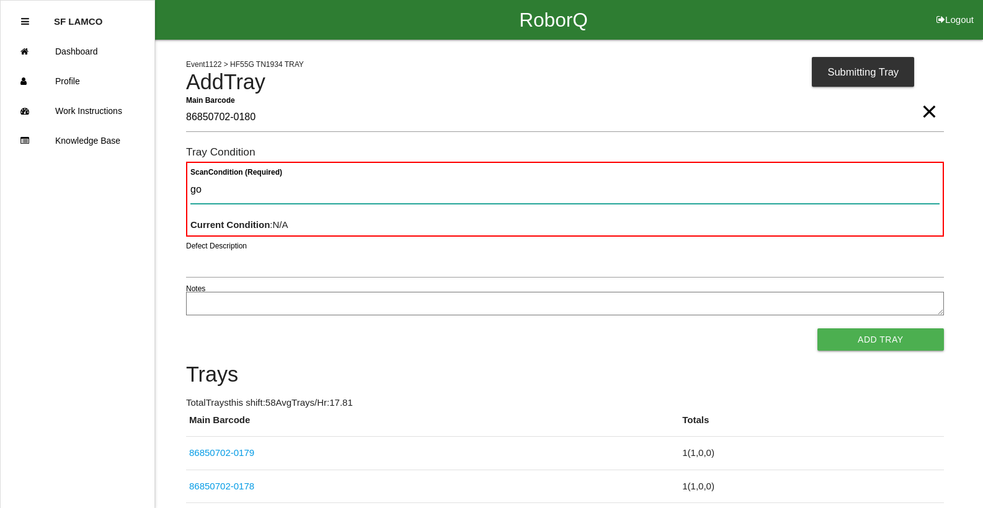
type Condition "goo"
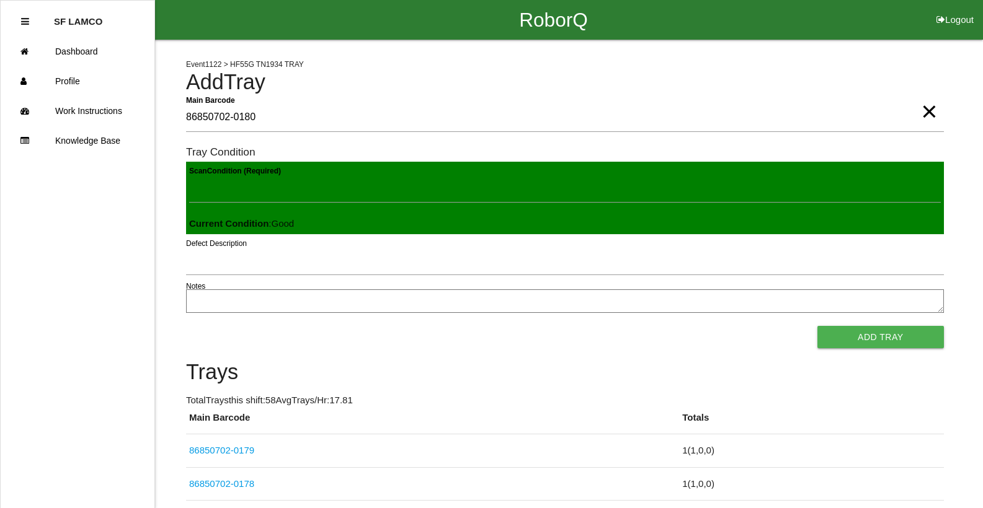
click at [817, 326] on button "Add Tray" at bounding box center [880, 337] width 126 height 22
